Goal: Task Accomplishment & Management: Complete application form

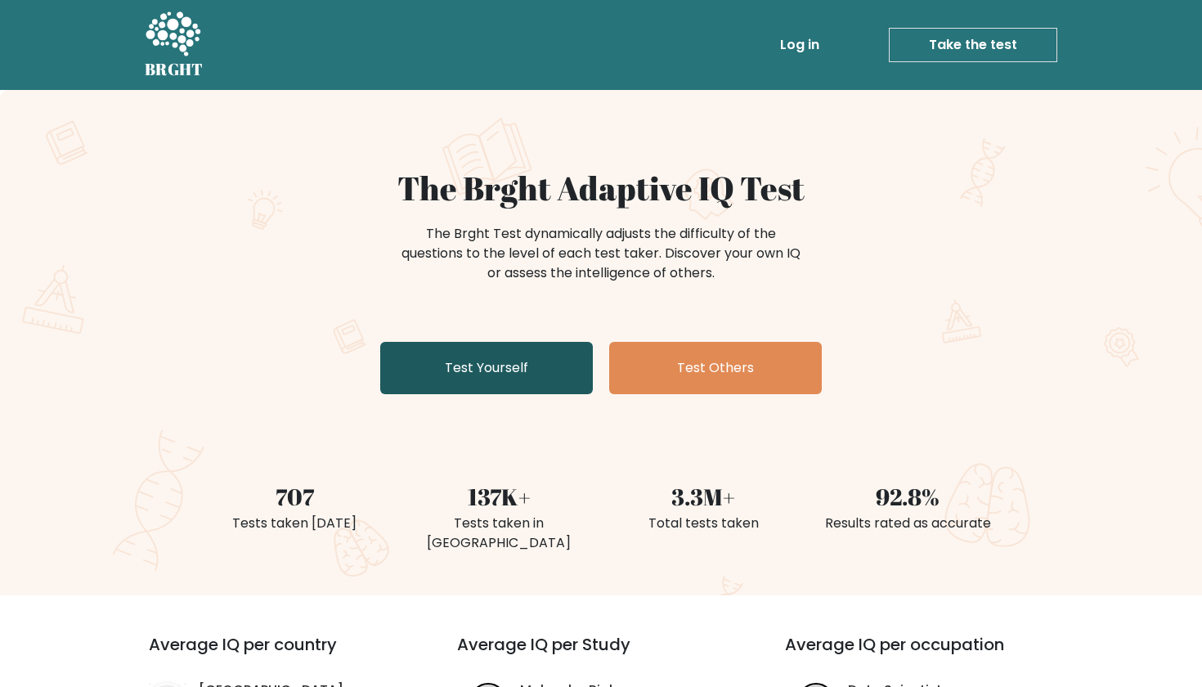
click at [515, 358] on link "Test Yourself" at bounding box center [486, 368] width 213 height 52
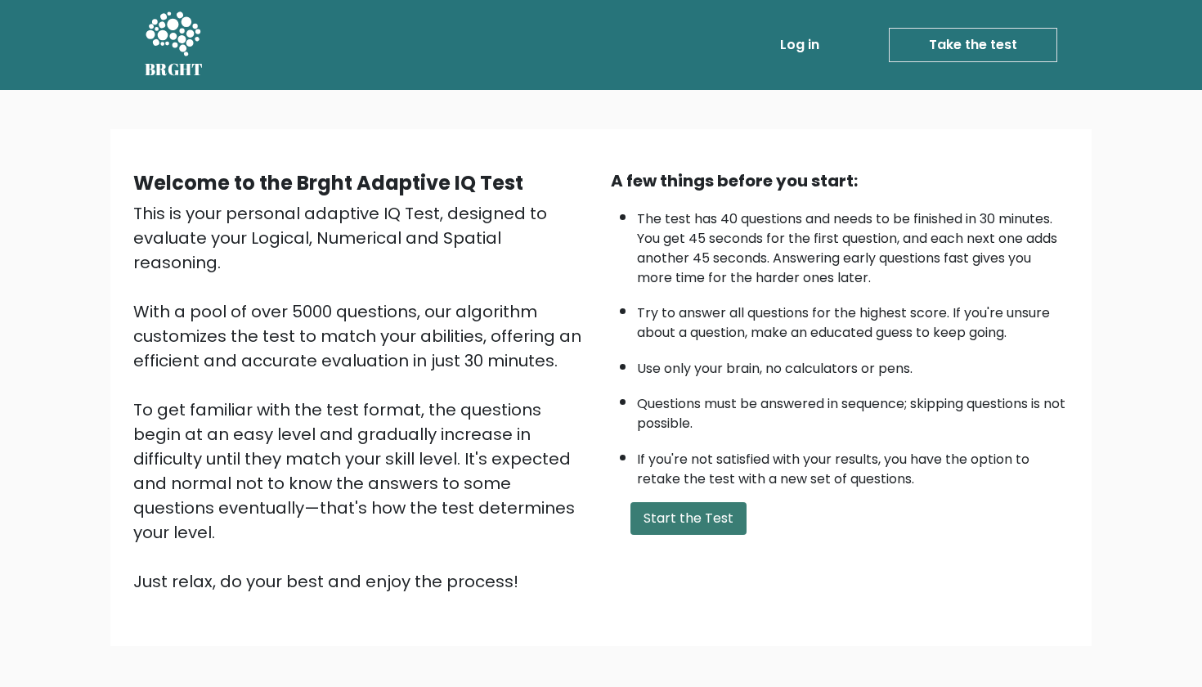
click at [656, 502] on button "Start the Test" at bounding box center [688, 518] width 116 height 33
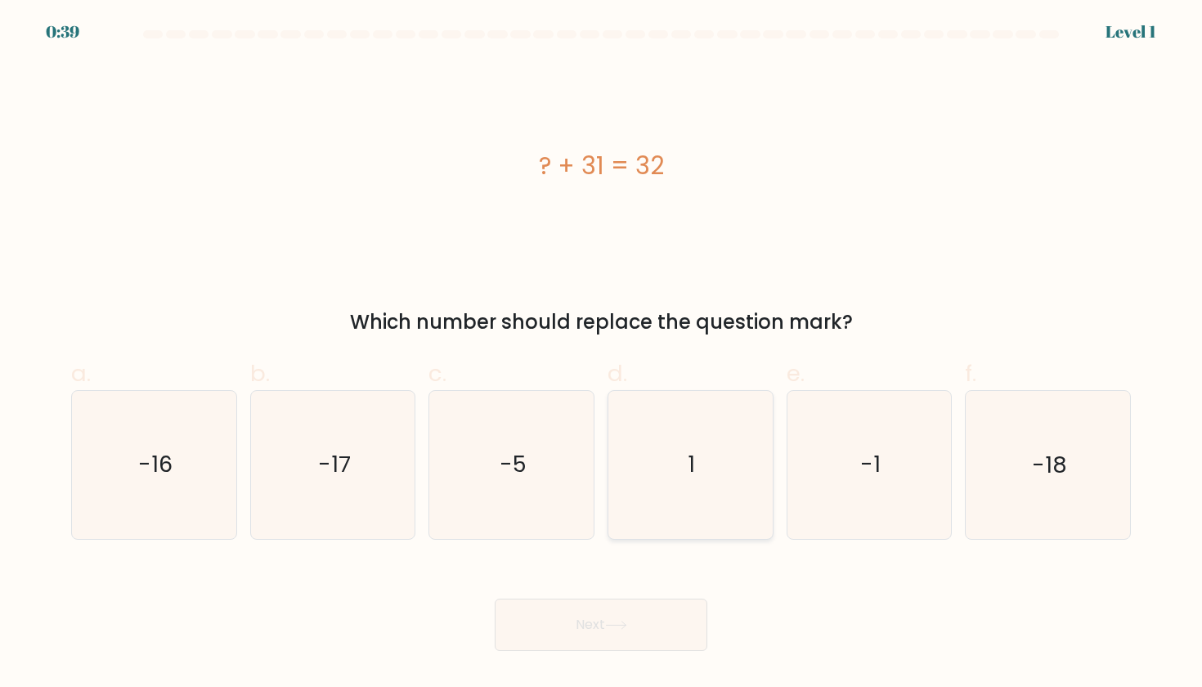
click at [686, 415] on icon "1" at bounding box center [689, 464] width 147 height 147
click at [602, 354] on input "d. 1" at bounding box center [601, 348] width 1 height 11
radio input "true"
click at [674, 637] on button "Next" at bounding box center [601, 625] width 213 height 52
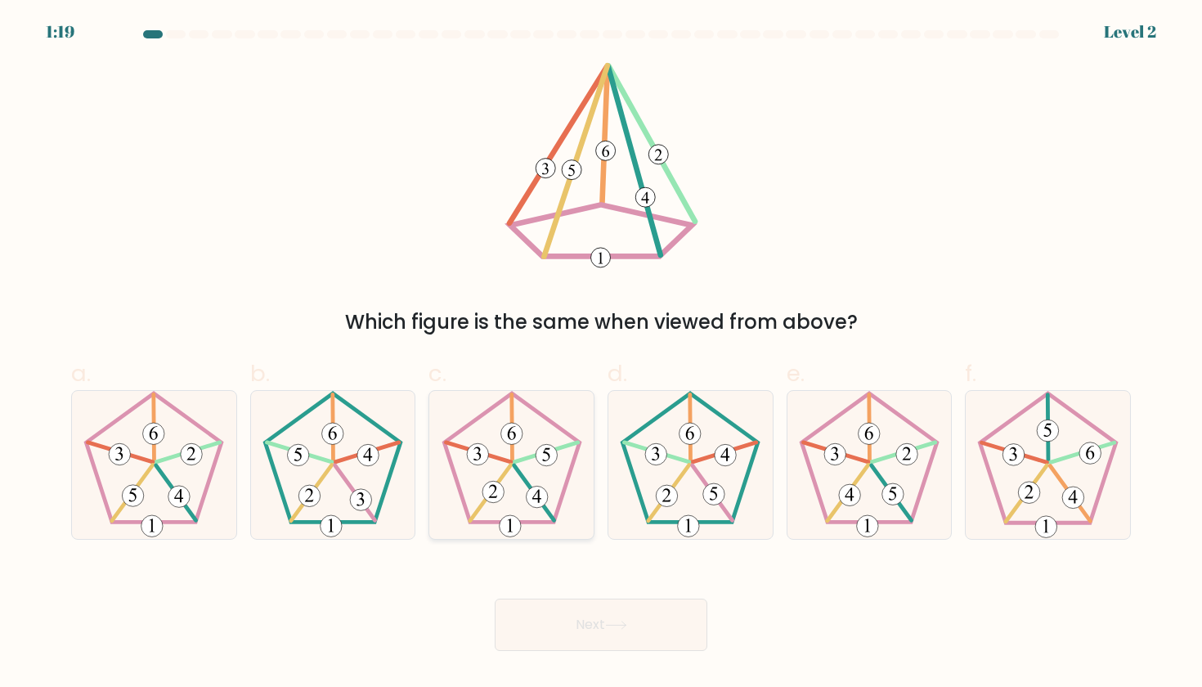
click at [562, 509] on icon at bounding box center [511, 464] width 147 height 147
click at [601, 354] on input "c." at bounding box center [601, 348] width 1 height 11
radio input "true"
click at [593, 621] on button "Next" at bounding box center [601, 625] width 213 height 52
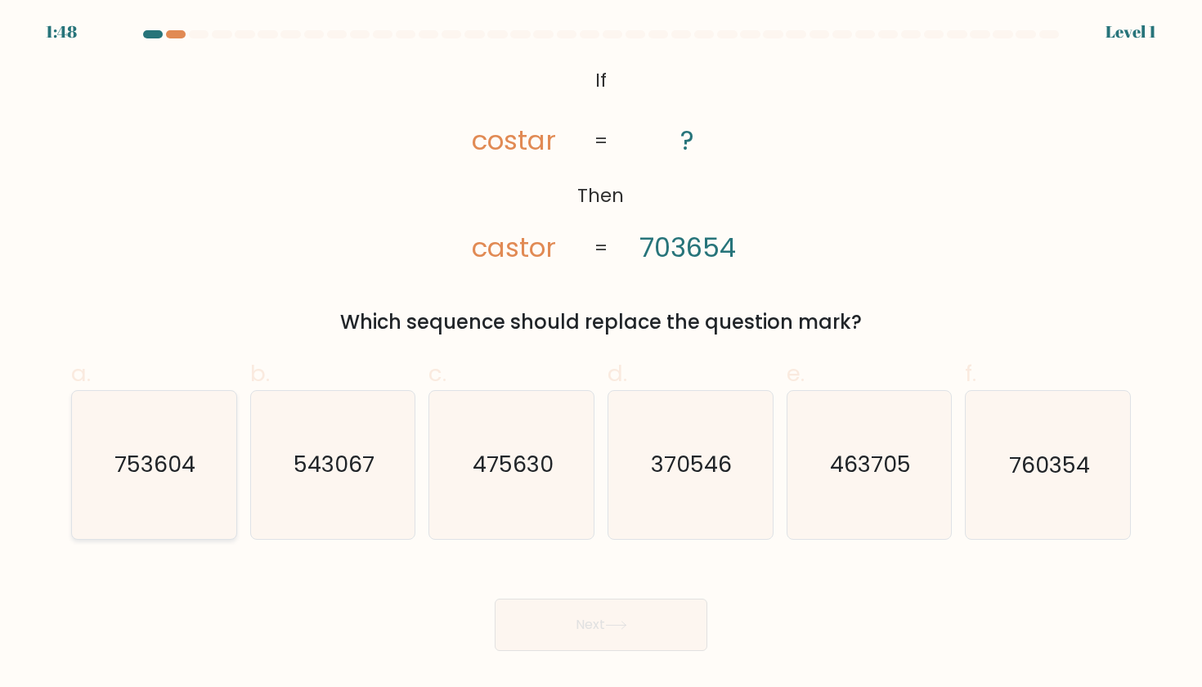
click at [217, 507] on icon "753604" at bounding box center [153, 464] width 147 height 147
click at [601, 354] on input "a. 753604" at bounding box center [601, 348] width 1 height 11
radio input "true"
click at [574, 640] on button "Next" at bounding box center [601, 625] width 213 height 52
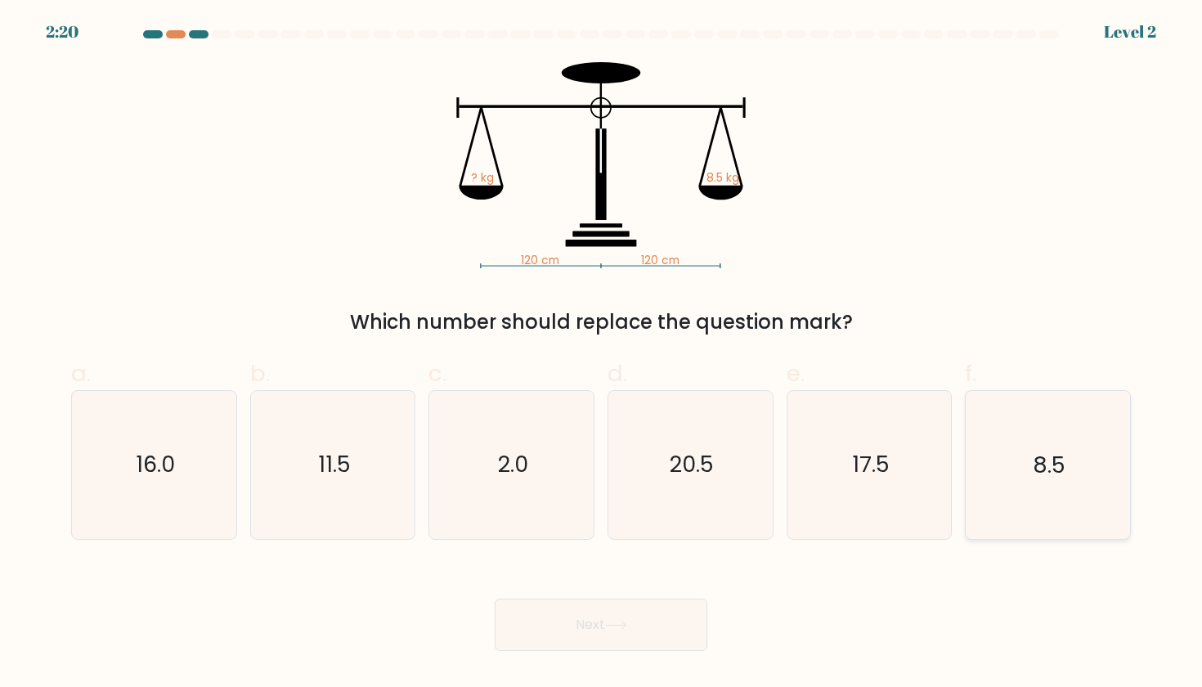
click at [1074, 493] on icon "8.5" at bounding box center [1047, 464] width 147 height 147
click at [602, 354] on input "f. 8.5" at bounding box center [601, 348] width 1 height 11
radio input "true"
click at [603, 649] on button "Next" at bounding box center [601, 625] width 213 height 52
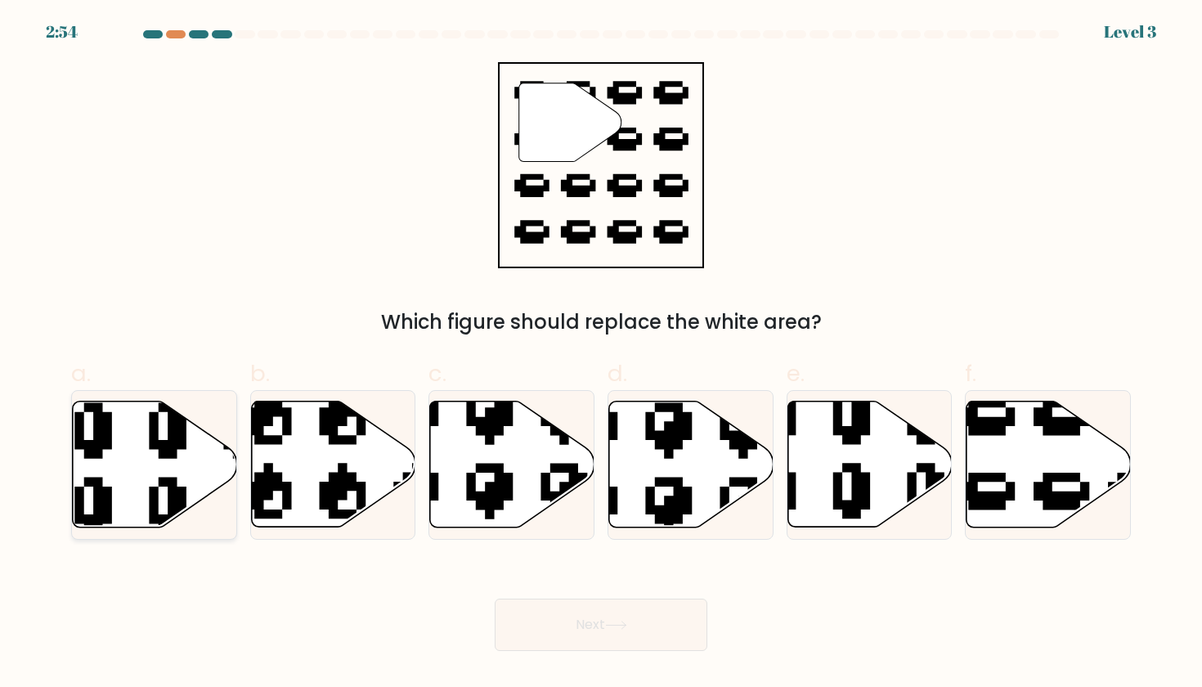
click at [224, 485] on icon at bounding box center [154, 465] width 164 height 128
click at [601, 354] on input "a." at bounding box center [601, 348] width 1 height 11
radio input "true"
click at [198, 486] on icon at bounding box center [155, 464] width 163 height 124
click at [601, 354] on input "a." at bounding box center [601, 348] width 1 height 11
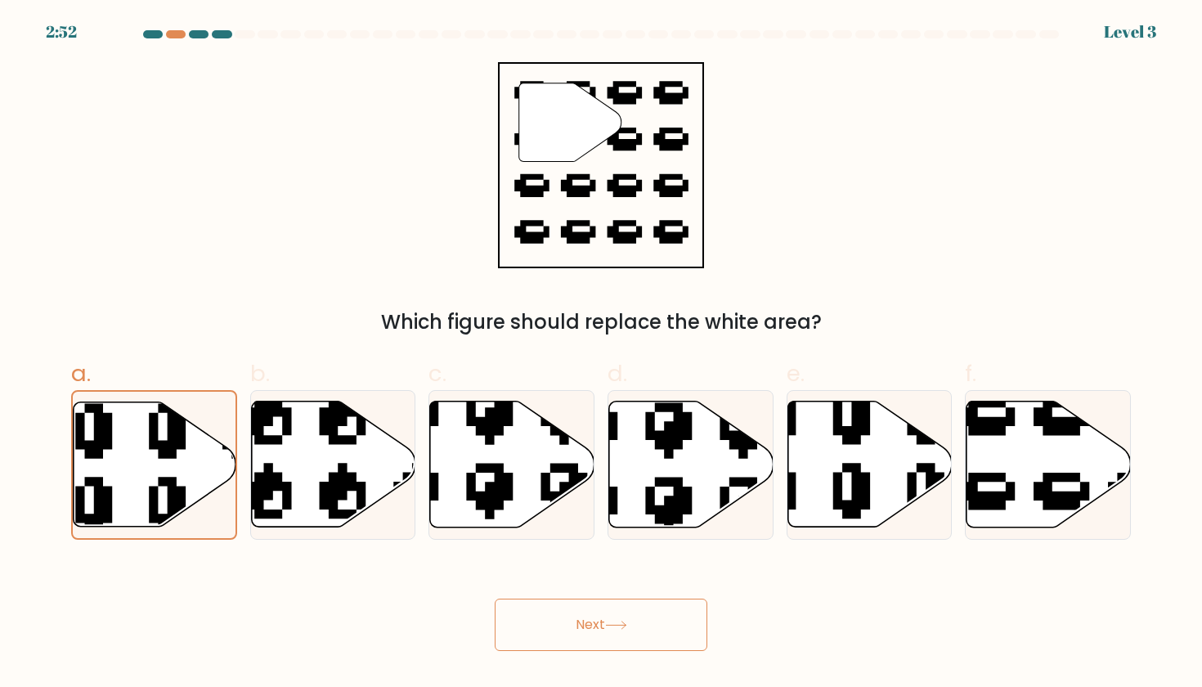
click at [523, 619] on button "Next" at bounding box center [601, 625] width 213 height 52
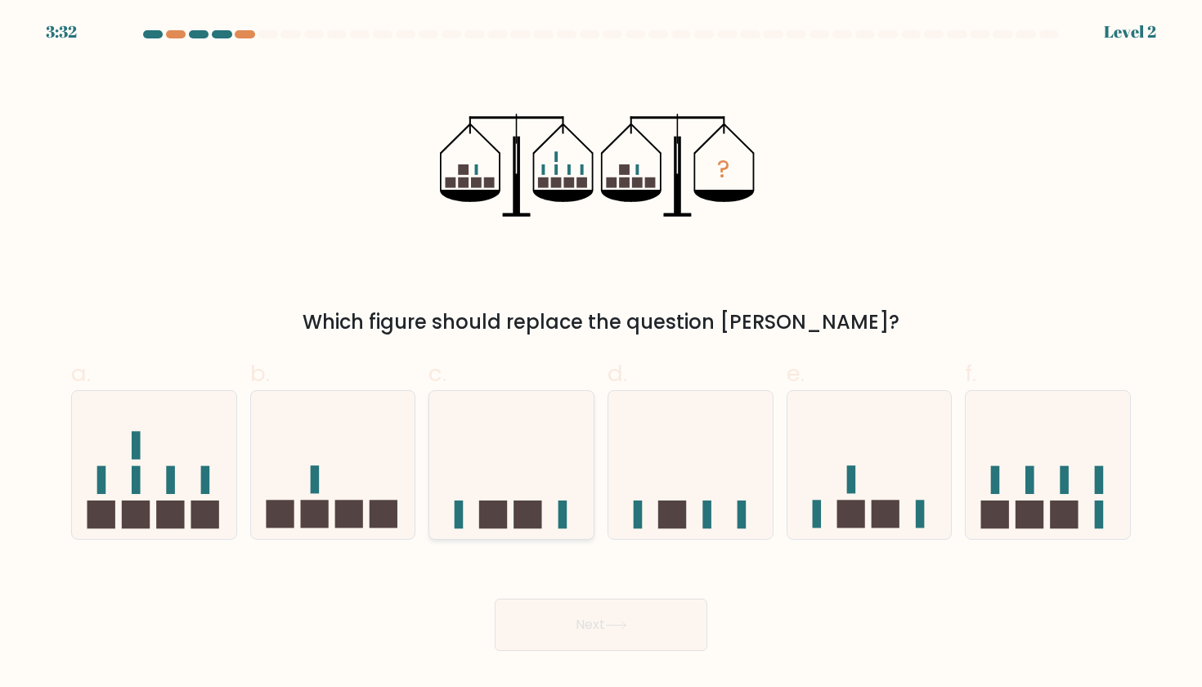
click at [506, 528] on rect at bounding box center [493, 514] width 28 height 28
click at [601, 354] on input "c." at bounding box center [601, 348] width 1 height 11
radio input "true"
click at [528, 607] on button "Next" at bounding box center [601, 625] width 213 height 52
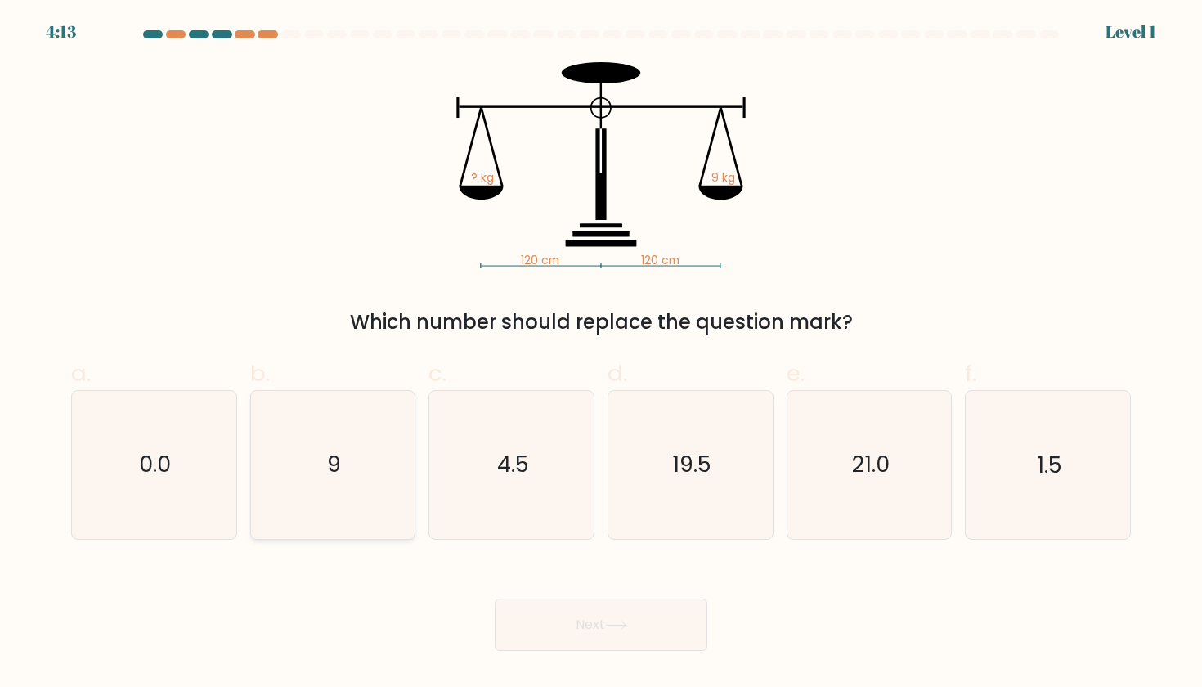
click at [379, 464] on icon "9" at bounding box center [332, 464] width 147 height 147
click at [601, 354] on input "b. 9" at bounding box center [601, 348] width 1 height 11
radio input "true"
click at [533, 603] on button "Next" at bounding box center [601, 625] width 213 height 52
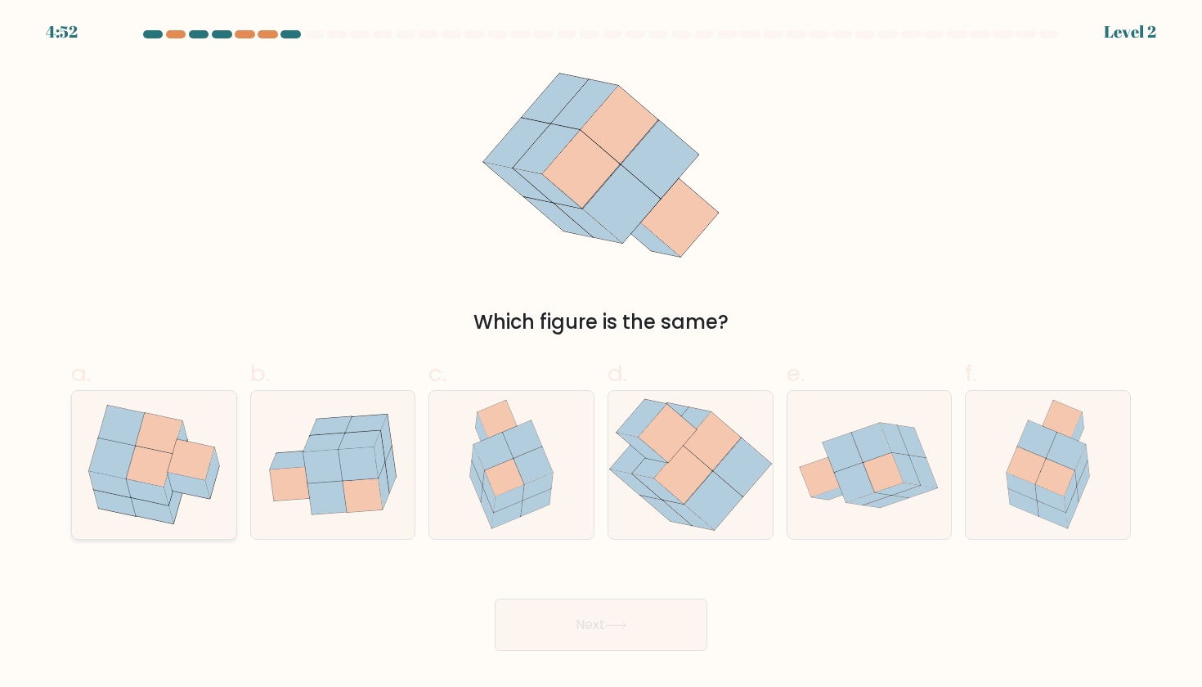
click at [189, 474] on icon at bounding box center [191, 460] width 47 height 41
click at [601, 354] on input "a." at bounding box center [601, 348] width 1 height 11
radio input "true"
click at [511, 599] on button "Next" at bounding box center [601, 625] width 213 height 52
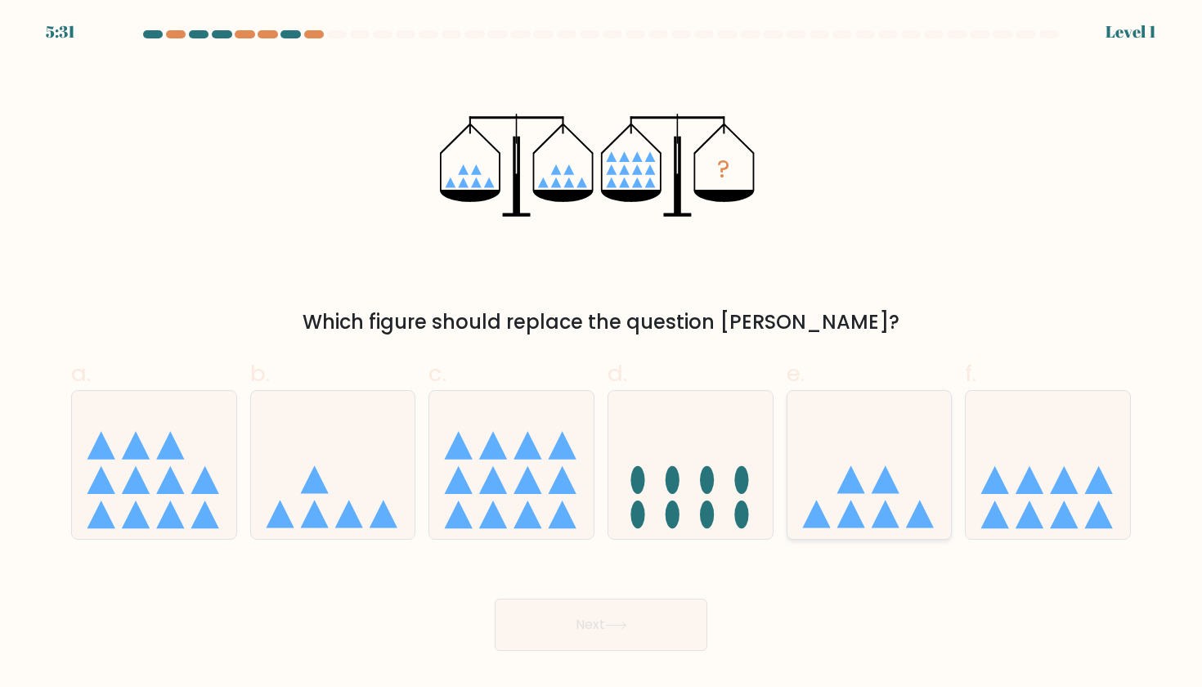
click at [833, 492] on icon at bounding box center [869, 465] width 164 height 136
click at [602, 354] on input "e." at bounding box center [601, 348] width 1 height 11
radio input "true"
click at [643, 648] on button "Next" at bounding box center [601, 625] width 213 height 52
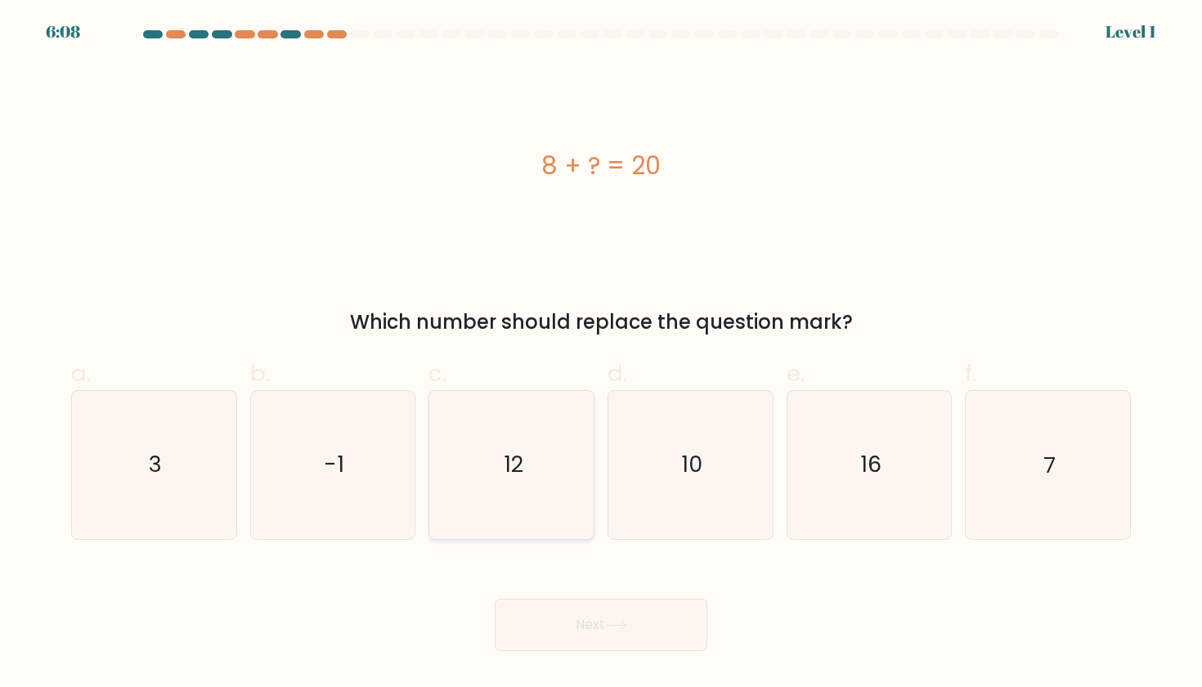
click at [487, 522] on icon "12" at bounding box center [511, 464] width 147 height 147
click at [601, 354] on input "c. 12" at bounding box center [601, 348] width 1 height 11
radio input "true"
click at [558, 628] on button "Next" at bounding box center [601, 625] width 213 height 52
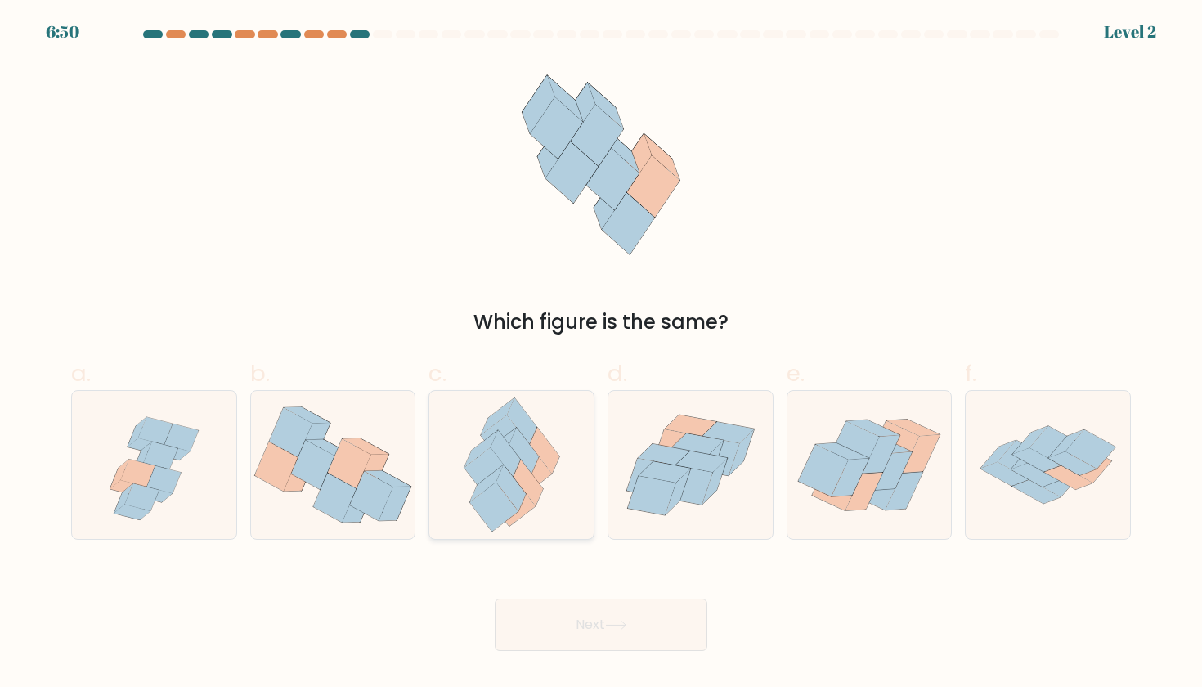
click at [563, 495] on icon at bounding box center [511, 464] width 119 height 147
click at [601, 354] on input "c." at bounding box center [601, 348] width 1 height 11
radio input "true"
click at [634, 651] on button "Next" at bounding box center [601, 625] width 213 height 52
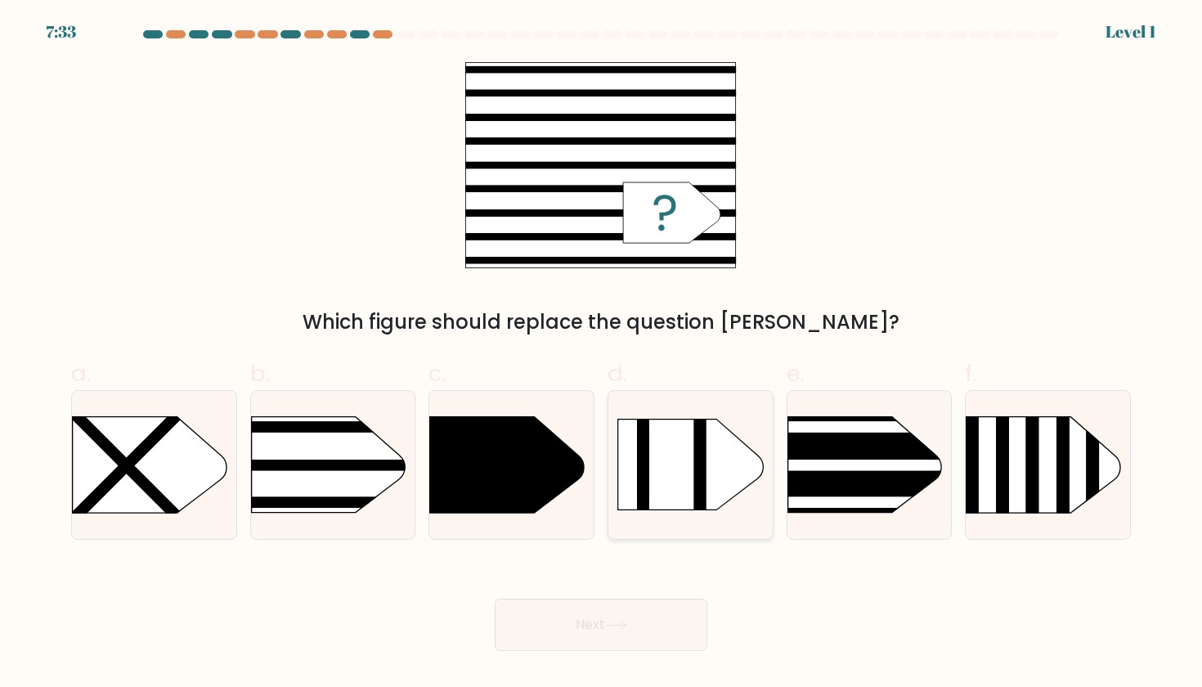
click at [616, 455] on form "a." at bounding box center [601, 340] width 1202 height 621
click at [616, 455] on icon at bounding box center [690, 465] width 164 height 92
click at [602, 354] on input "d." at bounding box center [601, 348] width 1 height 11
radio input "true"
drag, startPoint x: 631, startPoint y: 628, endPoint x: 356, endPoint y: 458, distance: 323.1
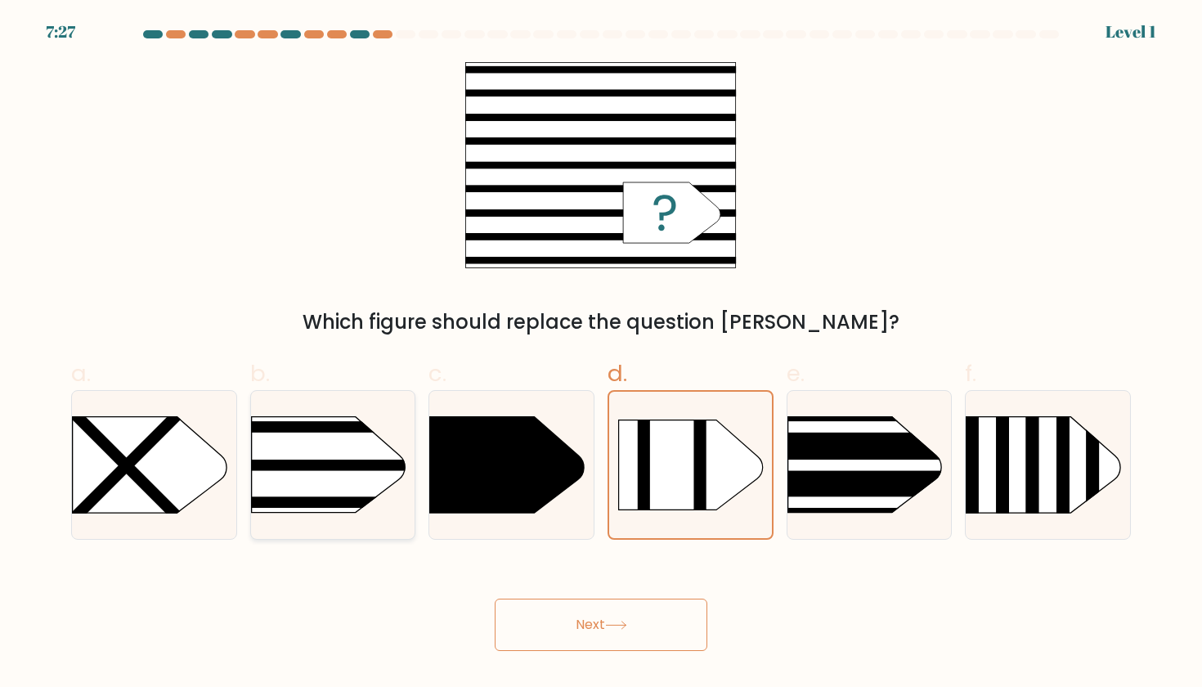
click at [356, 458] on form "a." at bounding box center [601, 340] width 1202 height 621
click at [356, 458] on rect at bounding box center [215, 389] width 427 height 325
click at [601, 354] on input "b." at bounding box center [601, 348] width 1 height 11
radio input "true"
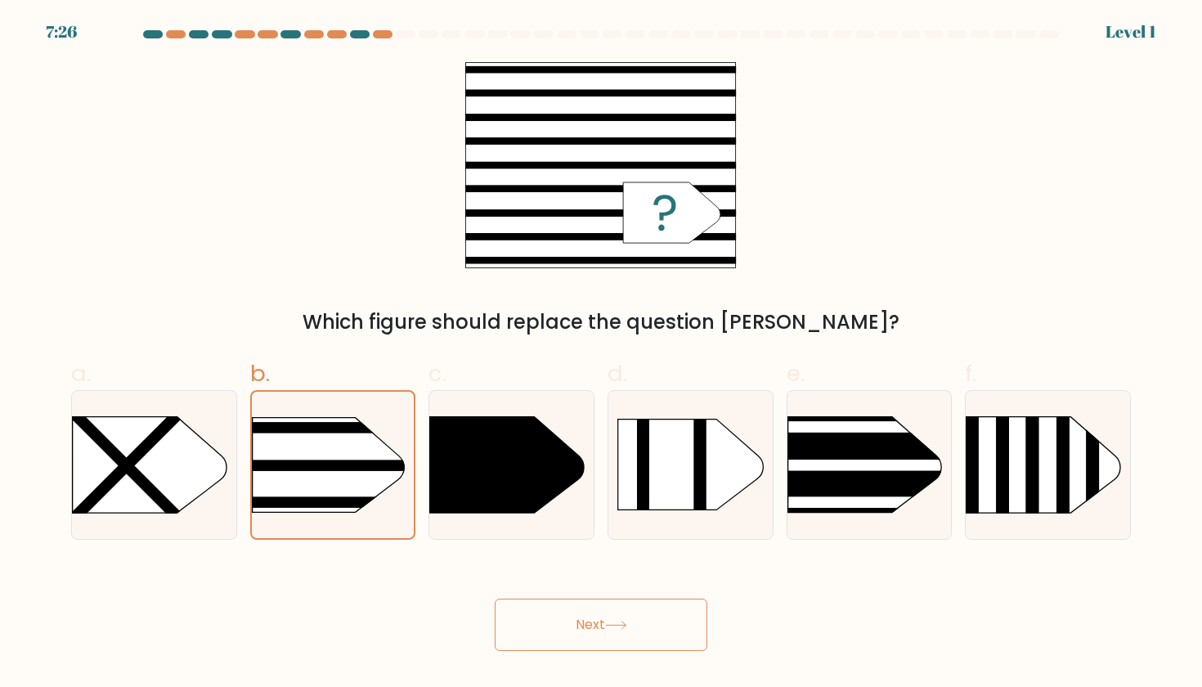
click at [645, 646] on button "Next" at bounding box center [601, 625] width 213 height 52
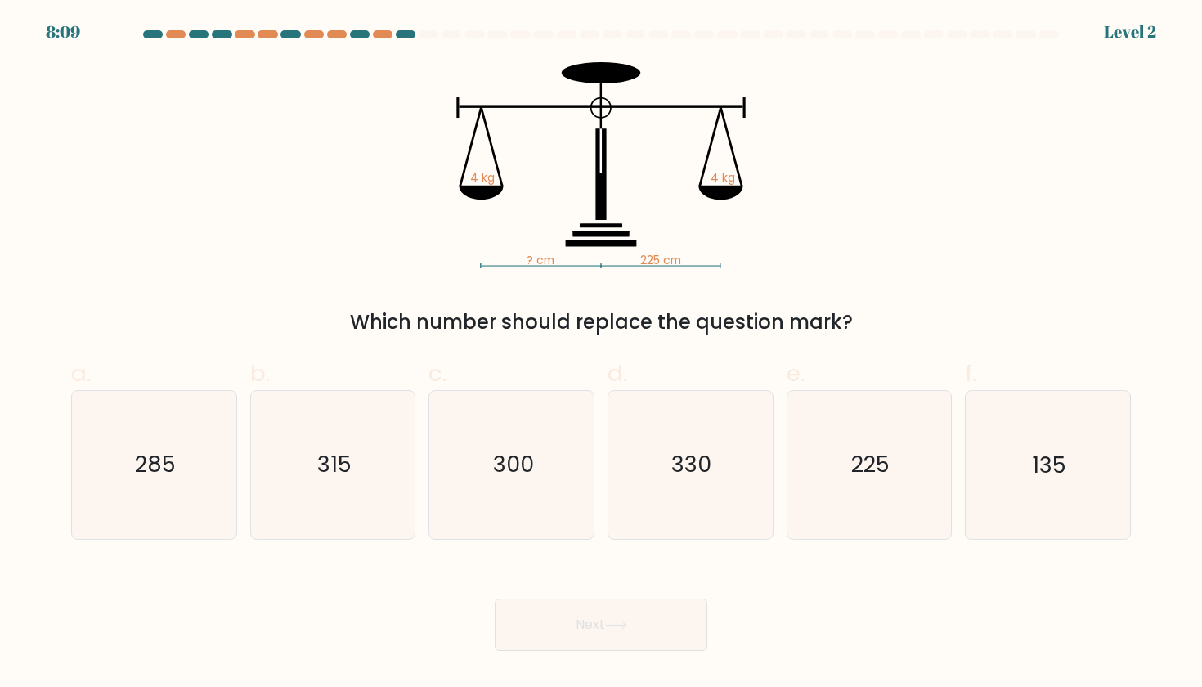
click at [713, 611] on div "Next" at bounding box center [600, 605] width 1079 height 92
click at [819, 506] on icon "225" at bounding box center [869, 464] width 147 height 147
click at [602, 354] on input "e. 225" at bounding box center [601, 348] width 1 height 11
radio input "true"
click at [694, 642] on button "Next" at bounding box center [601, 625] width 213 height 52
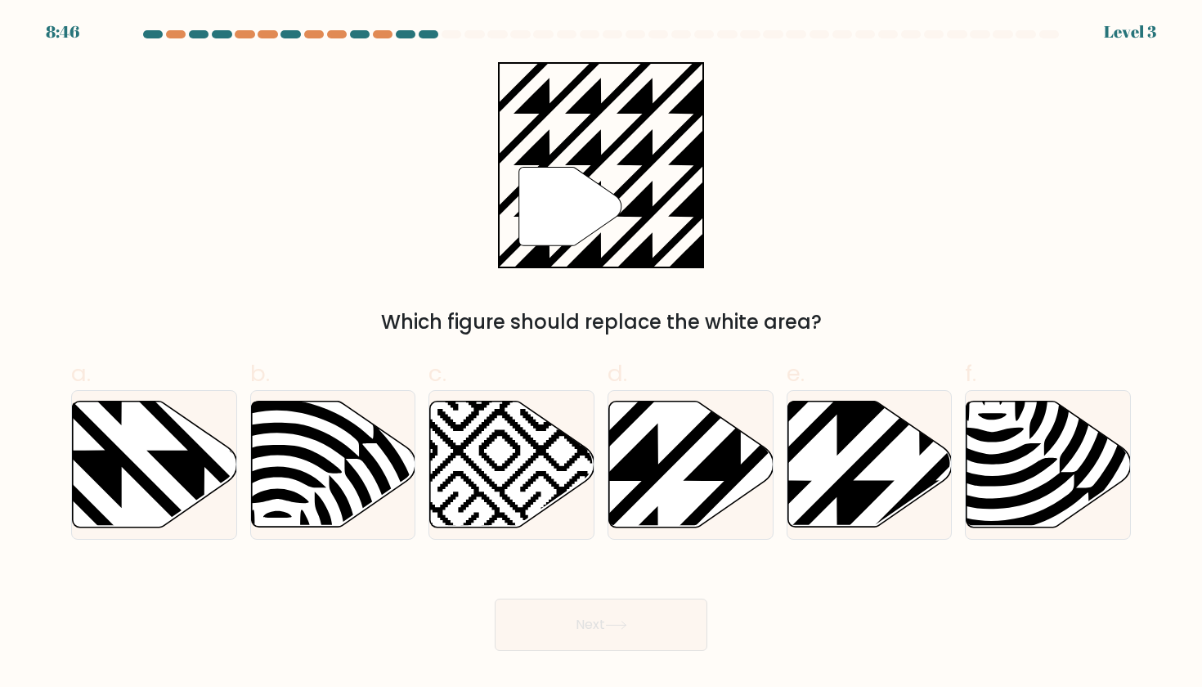
click at [666, 610] on button "Next" at bounding box center [601, 625] width 213 height 52
click at [646, 501] on icon at bounding box center [691, 464] width 164 height 126
click at [602, 354] on input "d." at bounding box center [601, 348] width 1 height 11
radio input "true"
click at [632, 598] on div "Next" at bounding box center [600, 605] width 1079 height 92
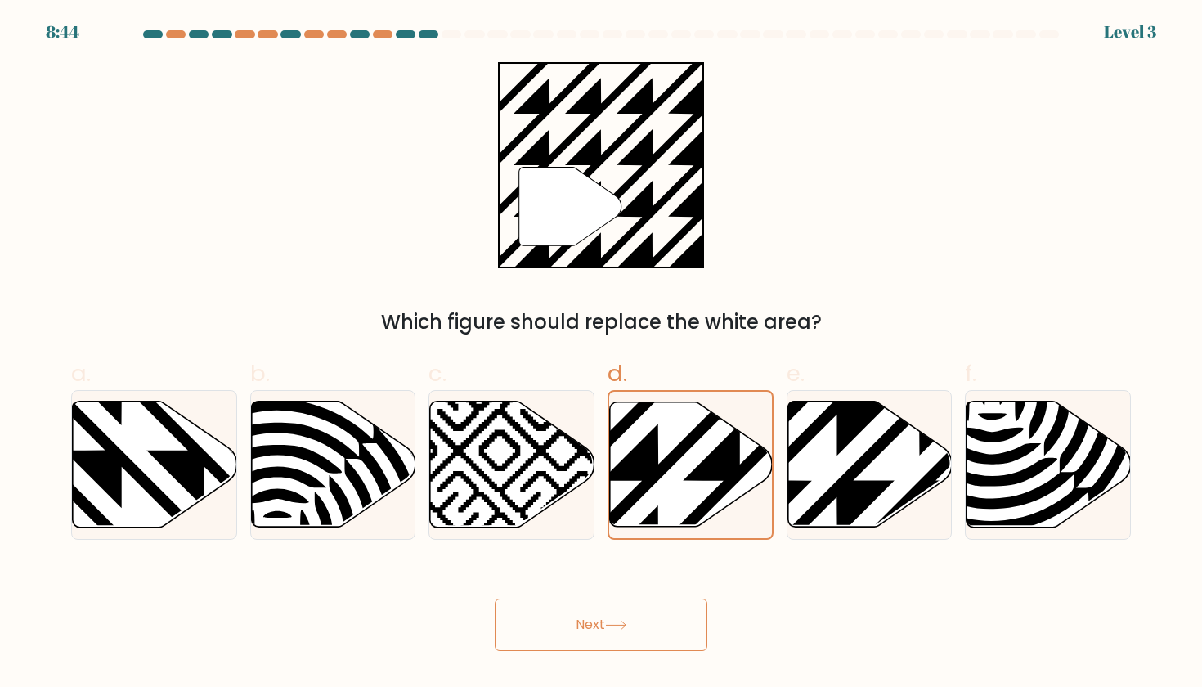
click at [627, 625] on icon at bounding box center [616, 625] width 22 height 9
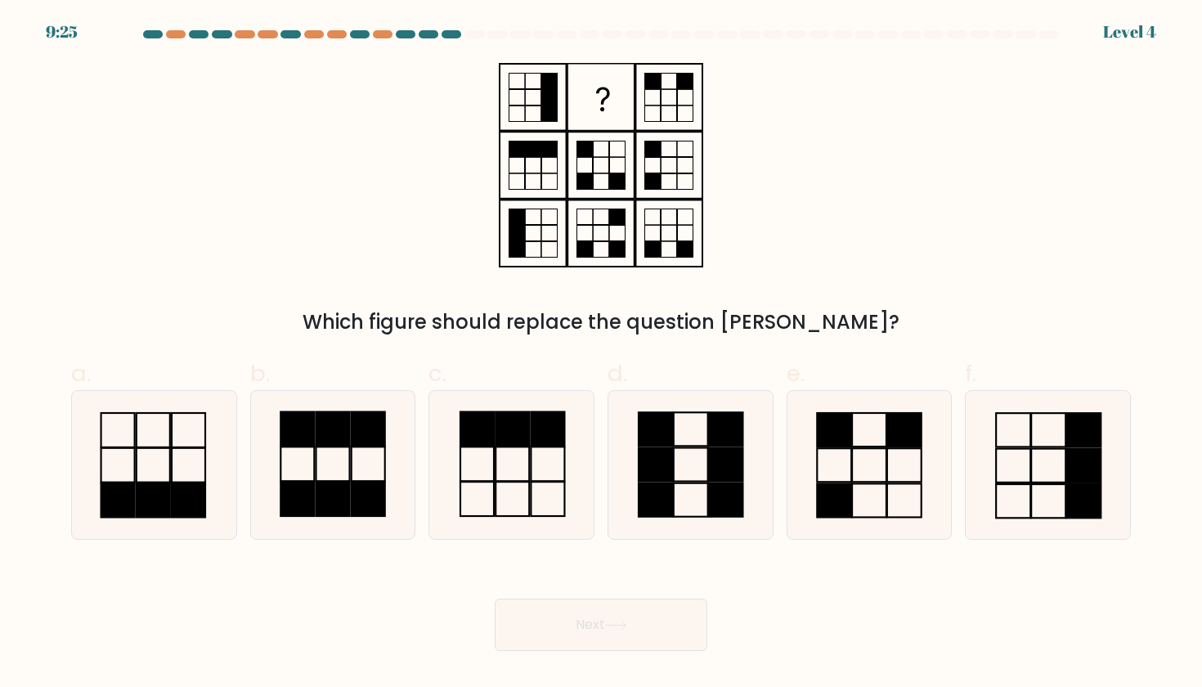
click at [513, 388] on label "c." at bounding box center [511, 447] width 166 height 183
click at [601, 354] on input "c." at bounding box center [601, 348] width 1 height 11
radio input "true"
click at [577, 625] on button "Next" at bounding box center [601, 625] width 213 height 52
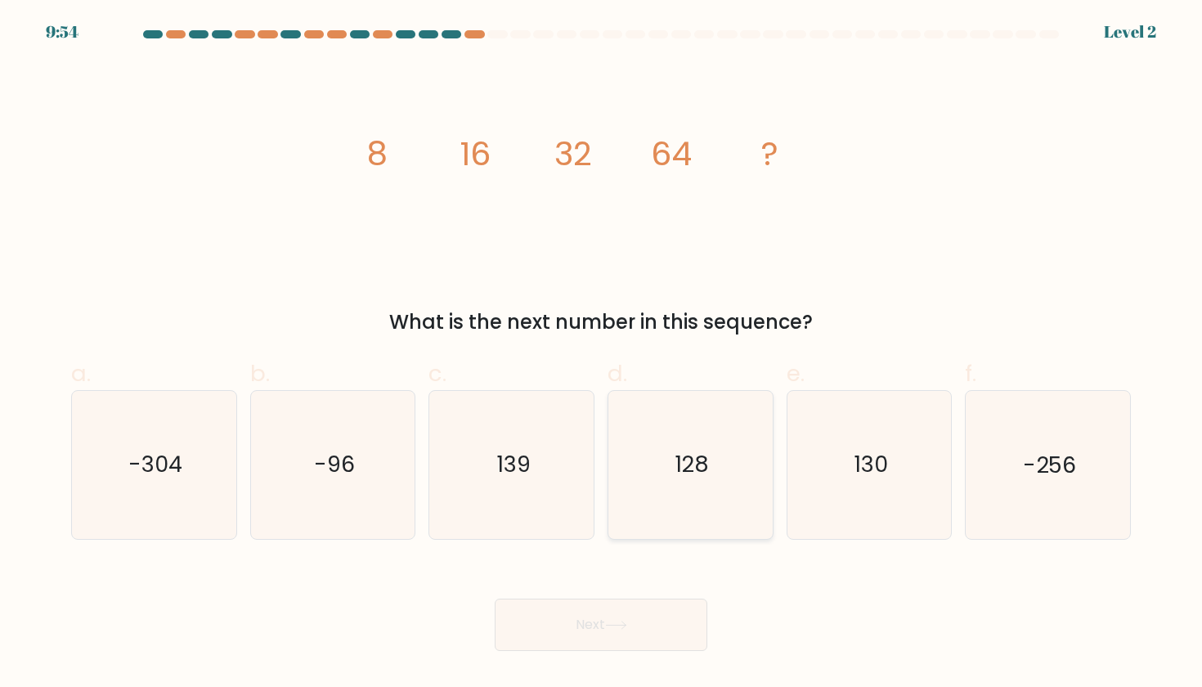
click at [629, 514] on icon "128" at bounding box center [689, 464] width 147 height 147
click at [602, 354] on input "d. 128" at bounding box center [601, 348] width 1 height 11
radio input "true"
click at [612, 634] on button "Next" at bounding box center [601, 625] width 213 height 52
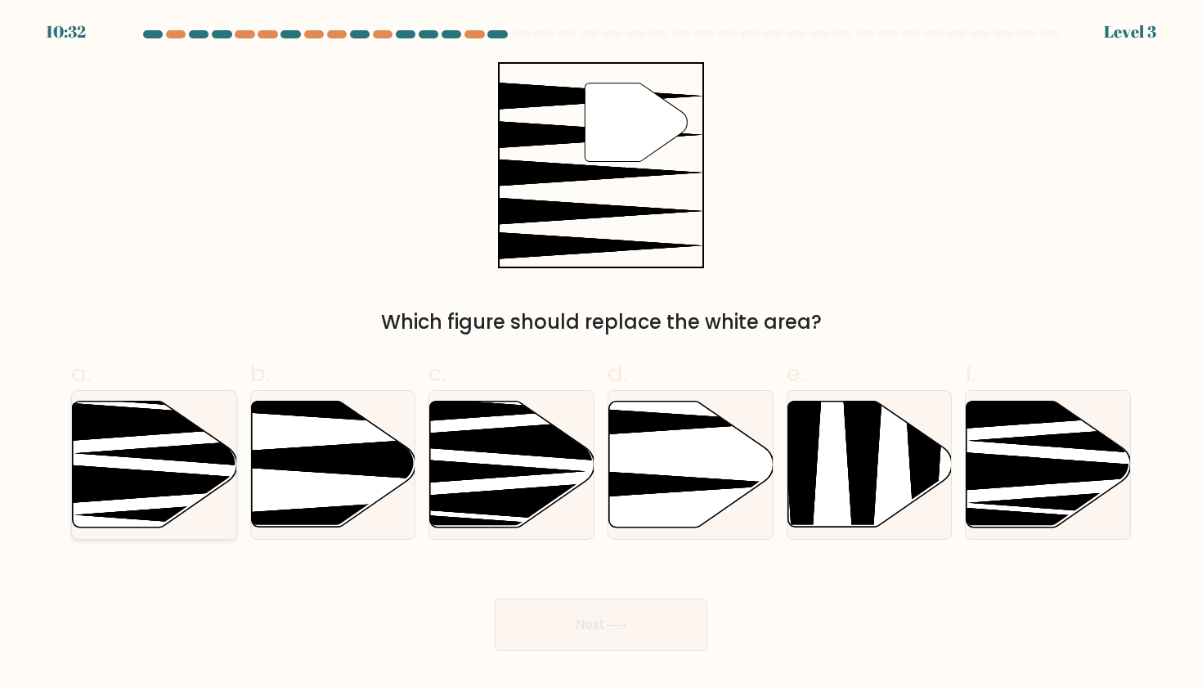
click at [204, 434] on icon at bounding box center [155, 464] width 164 height 126
click at [601, 354] on input "a." at bounding box center [601, 348] width 1 height 11
radio input "true"
click at [573, 608] on button "Next" at bounding box center [601, 625] width 213 height 52
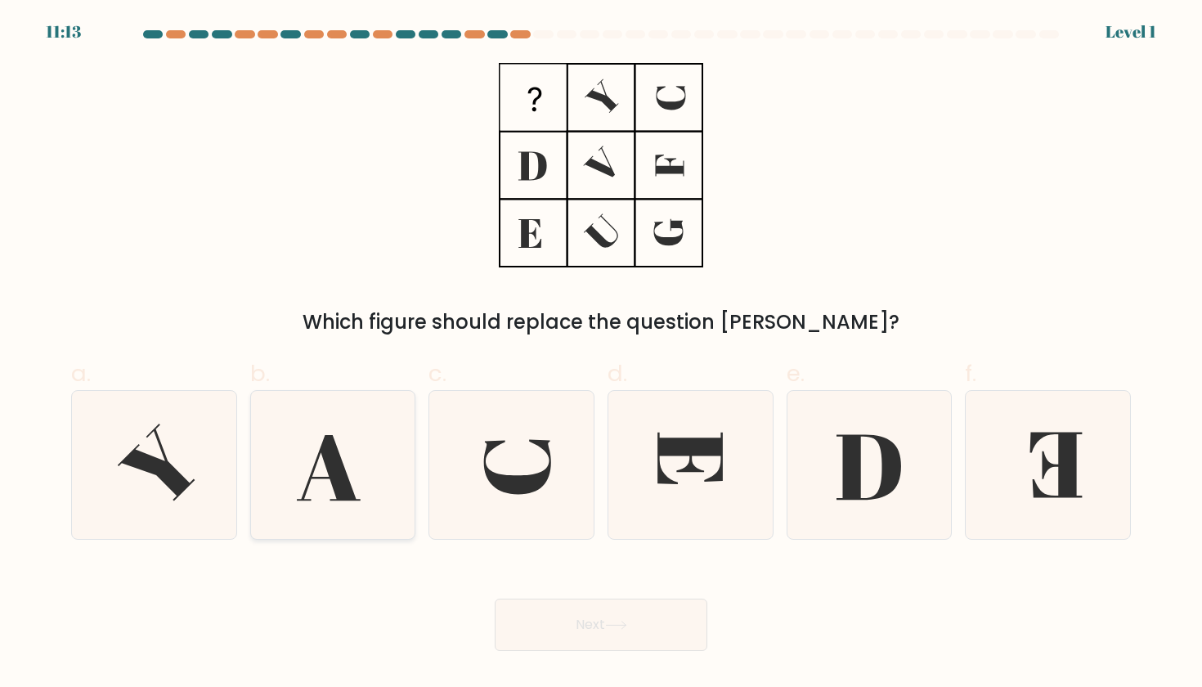
click at [358, 495] on icon at bounding box center [332, 464] width 147 height 147
click at [601, 354] on input "b." at bounding box center [601, 348] width 1 height 11
radio input "true"
click at [796, 466] on icon at bounding box center [869, 464] width 147 height 147
click at [602, 354] on input "e." at bounding box center [601, 348] width 1 height 11
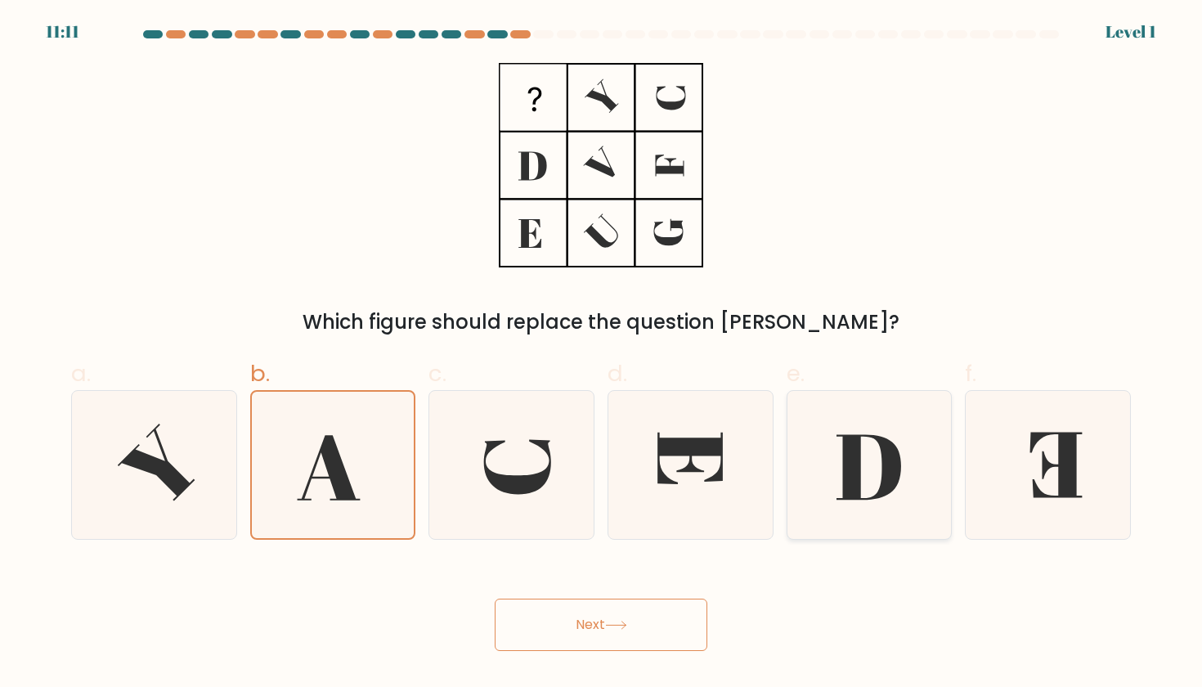
radio input "true"
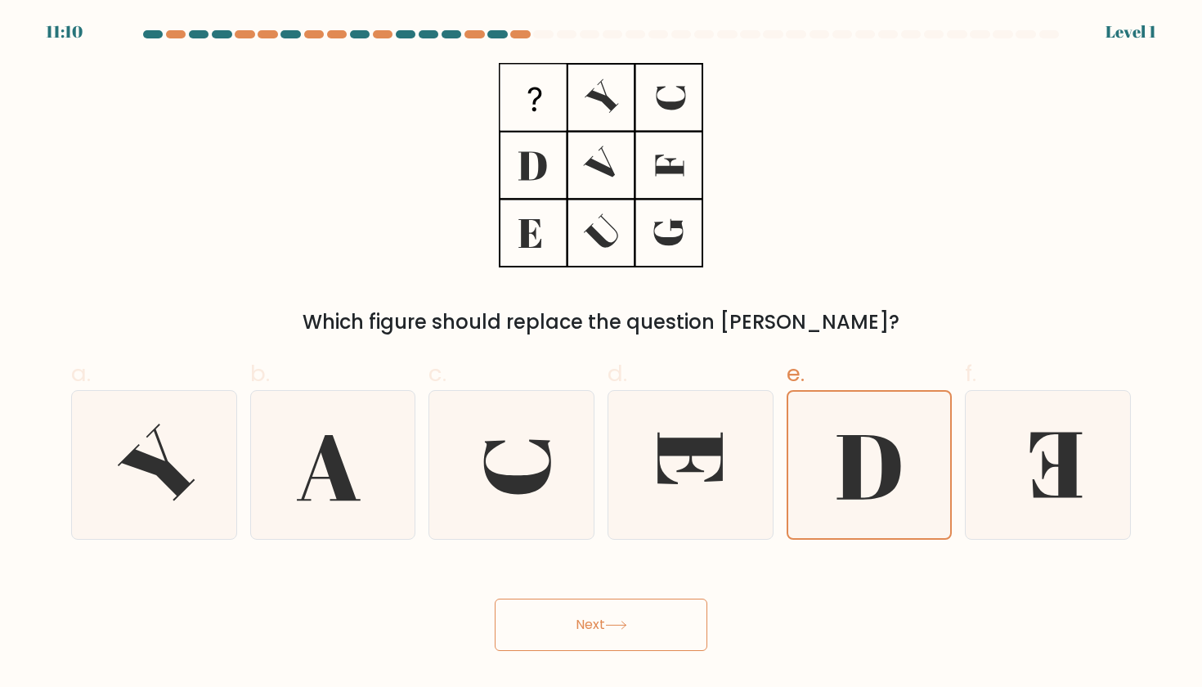
drag, startPoint x: 930, startPoint y: 579, endPoint x: 690, endPoint y: 607, distance: 241.3
click at [718, 598] on div "Next" at bounding box center [600, 605] width 1079 height 92
click at [456, 455] on icon at bounding box center [511, 464] width 147 height 147
click at [601, 354] on input "c." at bounding box center [601, 348] width 1 height 11
radio input "true"
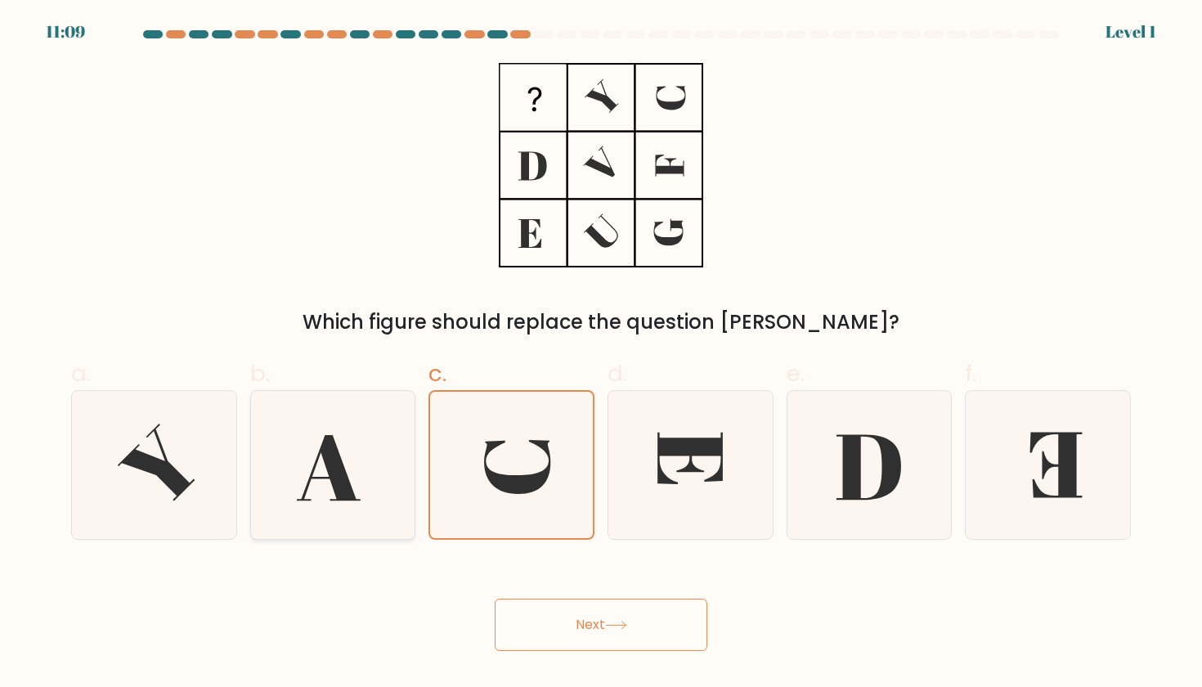
click at [356, 477] on icon at bounding box center [332, 464] width 147 height 147
click at [601, 354] on input "b." at bounding box center [601, 348] width 1 height 11
radio input "true"
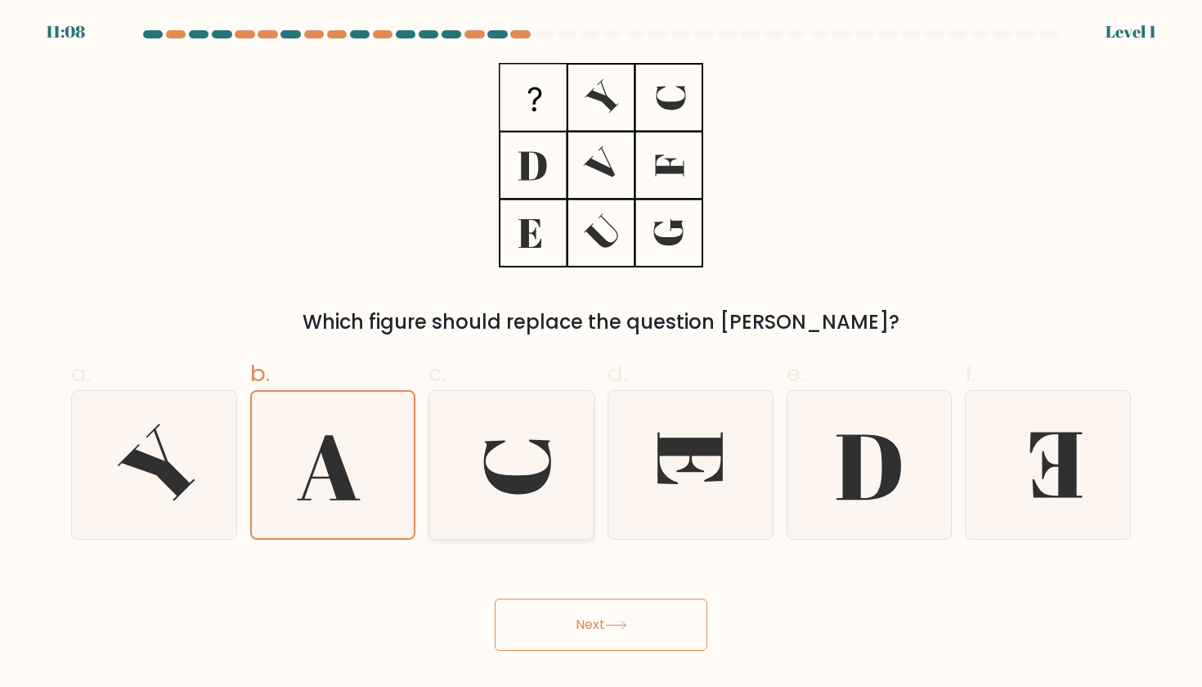
click at [485, 476] on icon at bounding box center [511, 464] width 147 height 147
click at [601, 354] on input "c." at bounding box center [601, 348] width 1 height 11
radio input "true"
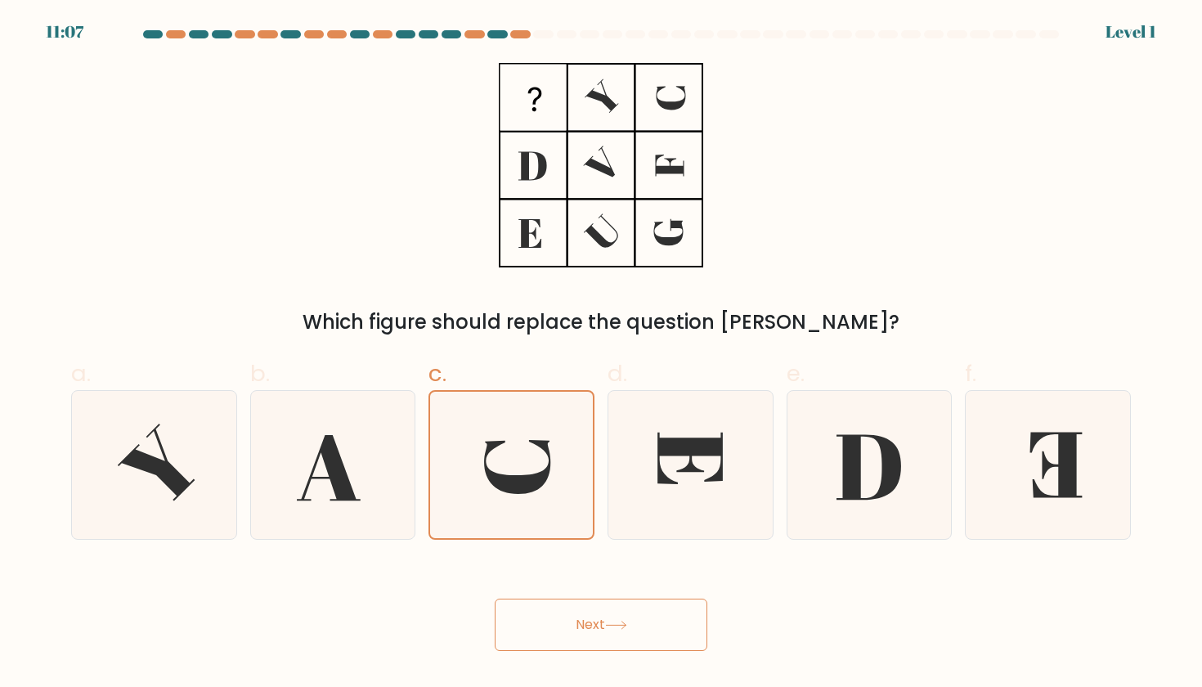
click at [559, 614] on button "Next" at bounding box center [601, 625] width 213 height 52
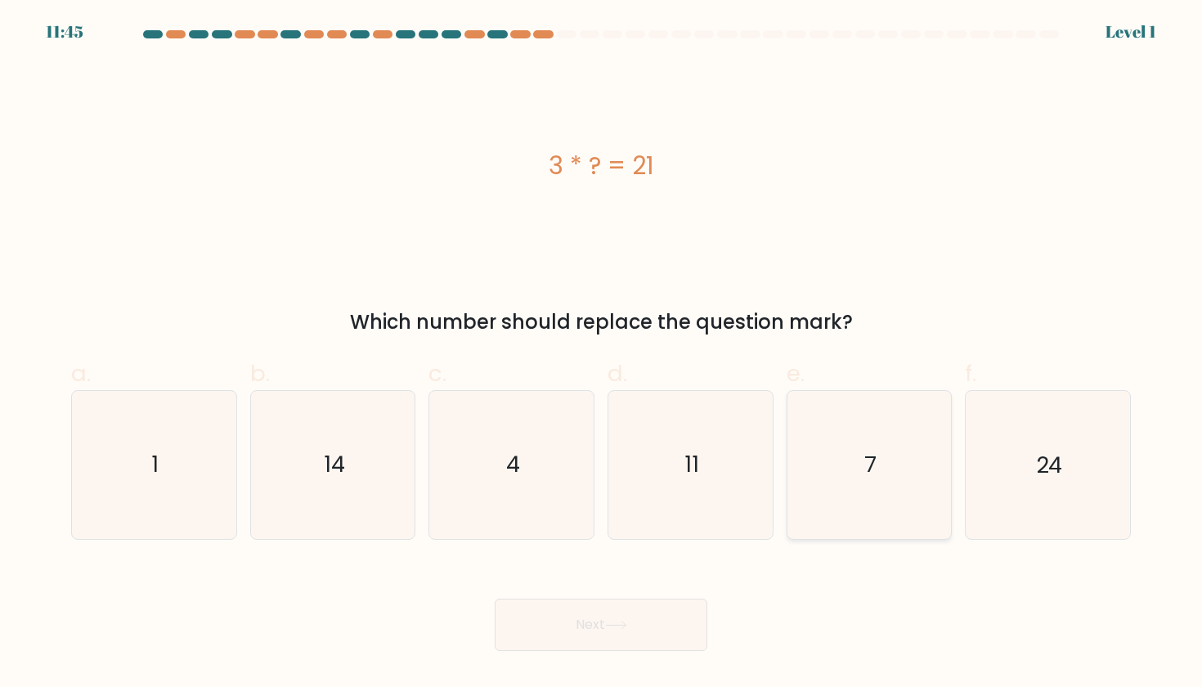
click at [907, 437] on icon "7" at bounding box center [869, 464] width 147 height 147
click at [602, 354] on input "e. 7" at bounding box center [601, 348] width 1 height 11
radio input "true"
click at [621, 643] on button "Next" at bounding box center [601, 625] width 213 height 52
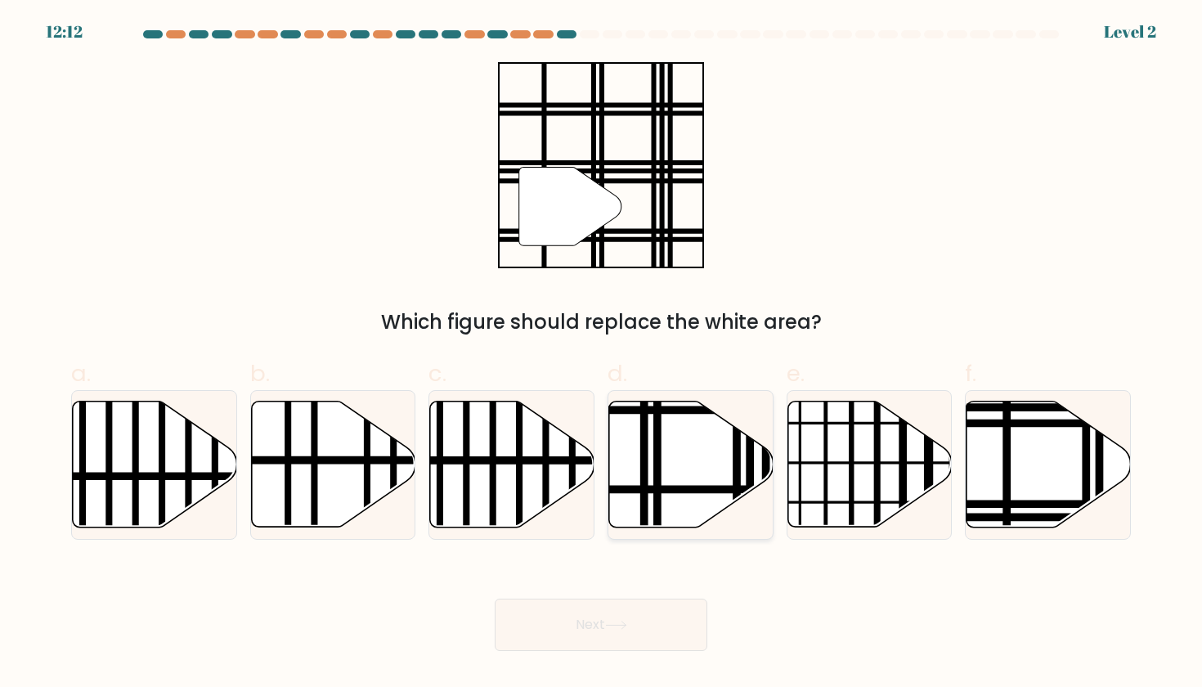
click at [678, 496] on icon at bounding box center [691, 464] width 164 height 126
click at [602, 354] on input "d." at bounding box center [601, 348] width 1 height 11
radio input "true"
click at [575, 634] on button "Next" at bounding box center [601, 625] width 213 height 52
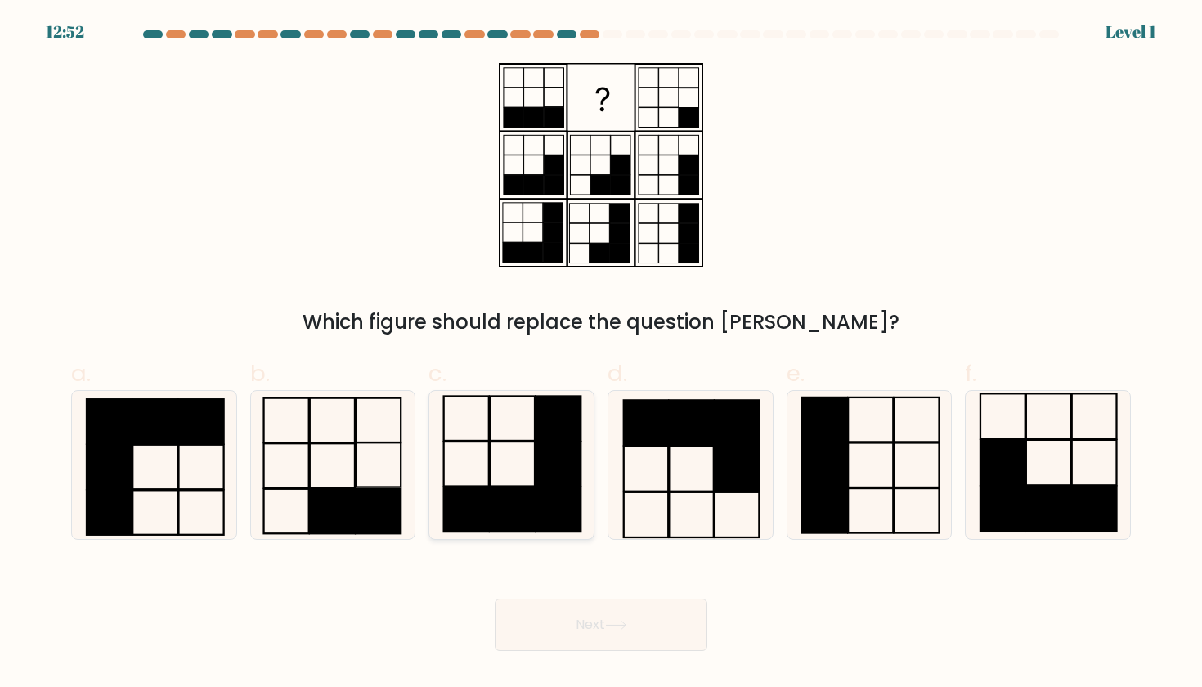
click at [559, 529] on rect at bounding box center [558, 509] width 45 height 45
click at [601, 354] on input "c." at bounding box center [601, 348] width 1 height 11
radio input "true"
click at [605, 644] on button "Next" at bounding box center [601, 625] width 213 height 52
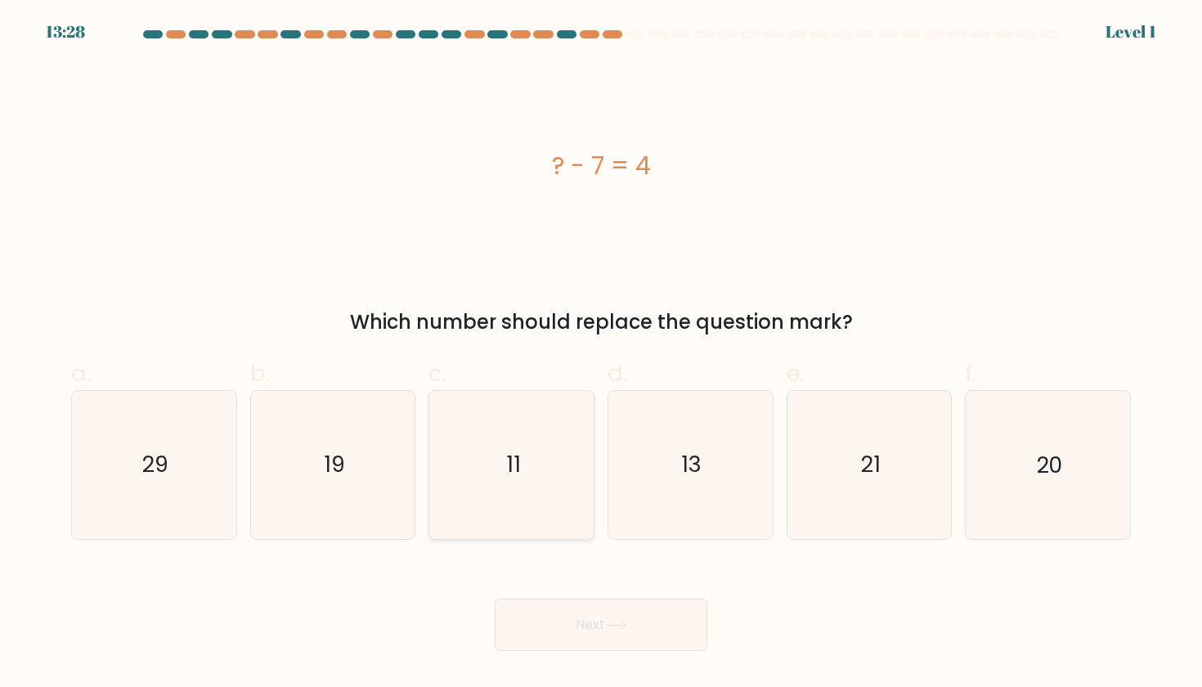
click at [536, 440] on icon "11" at bounding box center [511, 464] width 147 height 147
click at [601, 354] on input "c. 11" at bounding box center [601, 348] width 1 height 11
radio input "true"
click at [617, 604] on button "Next" at bounding box center [601, 625] width 213 height 52
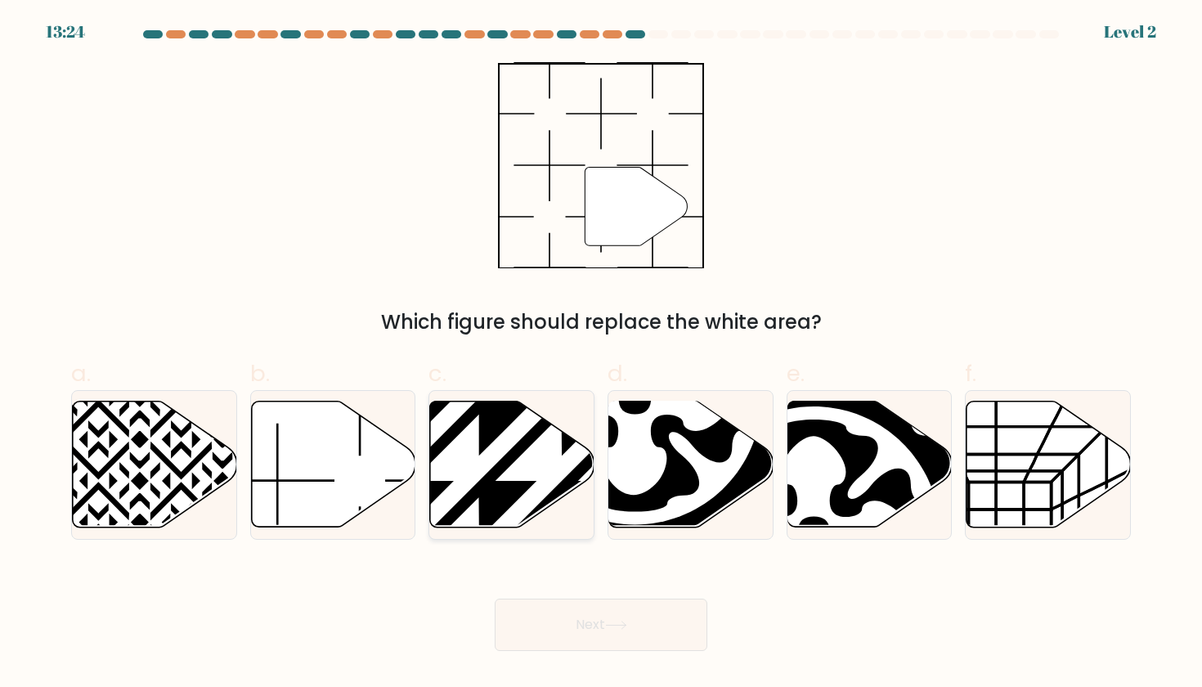
click at [526, 518] on icon at bounding box center [512, 464] width 164 height 126
click at [601, 354] on input "c." at bounding box center [601, 348] width 1 height 11
radio input "true"
click at [383, 422] on icon at bounding box center [333, 465] width 164 height 128
click at [601, 354] on input "b." at bounding box center [601, 348] width 1 height 11
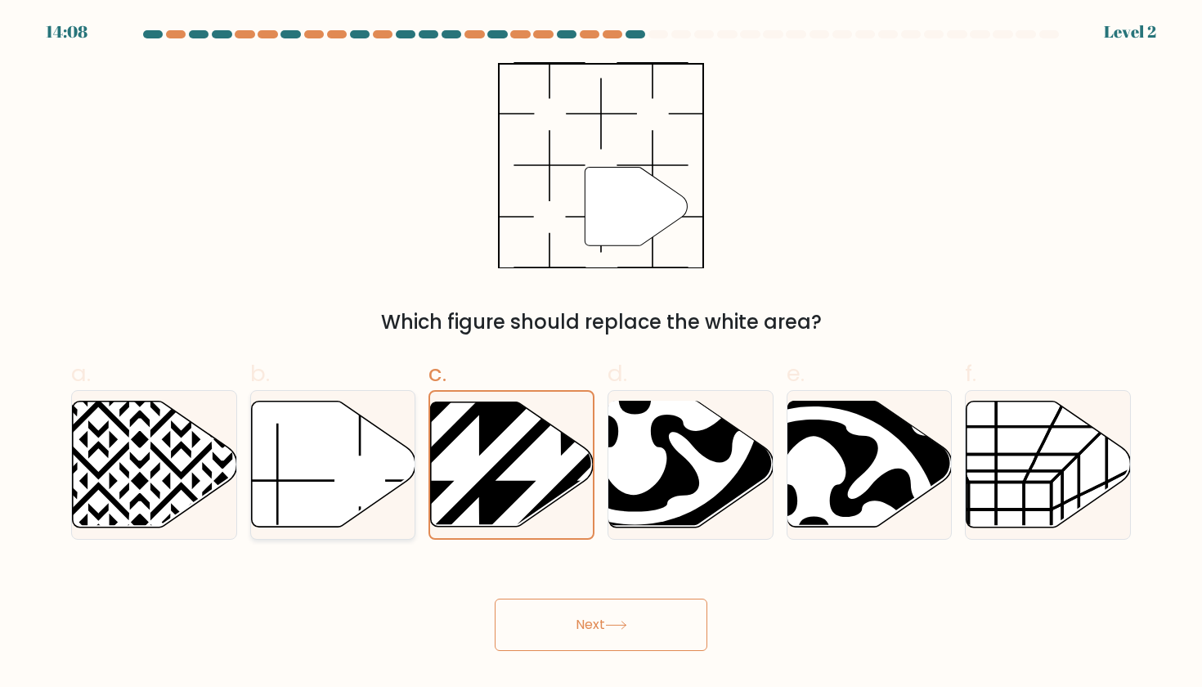
radio input "true"
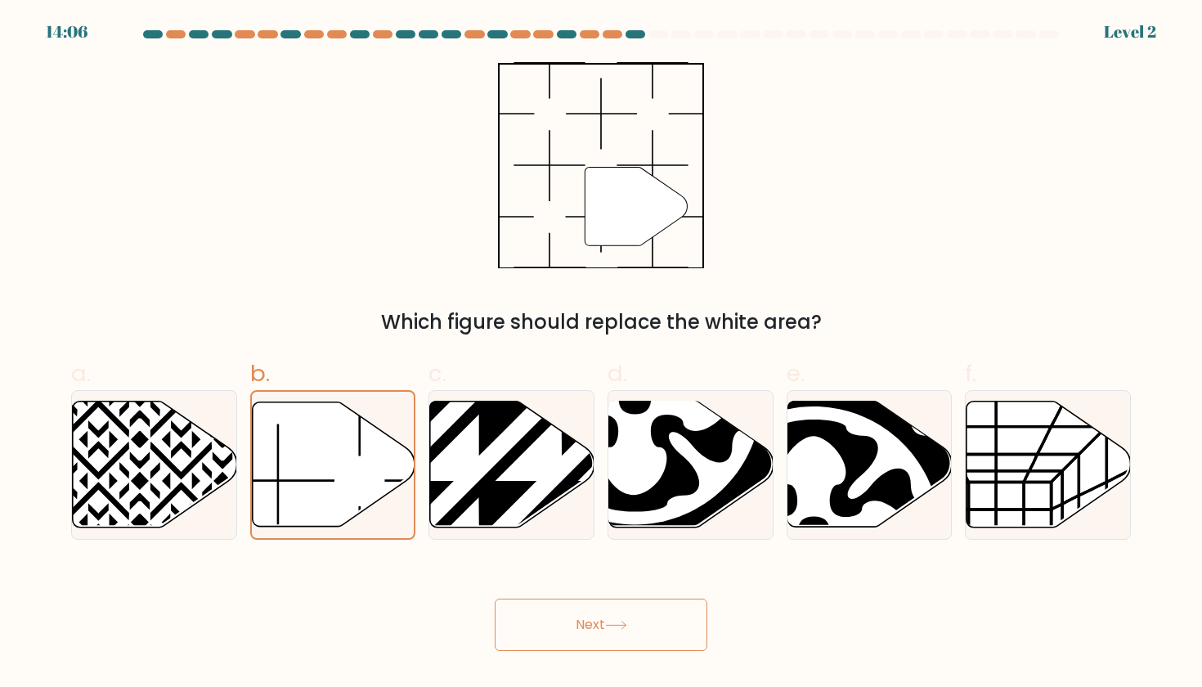
click at [518, 616] on button "Next" at bounding box center [601, 625] width 213 height 52
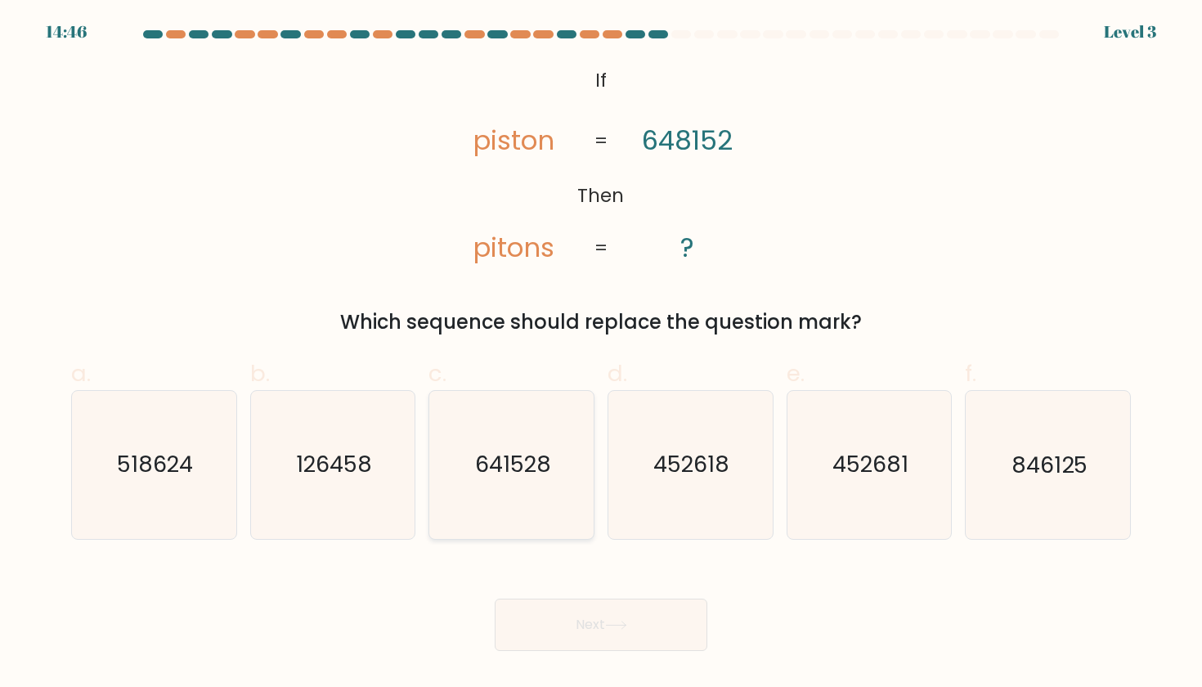
click at [504, 500] on icon "641528" at bounding box center [511, 464] width 147 height 147
click at [601, 354] on input "c. 641528" at bounding box center [601, 348] width 1 height 11
radio input "true"
click at [577, 618] on button "Next" at bounding box center [601, 625] width 213 height 52
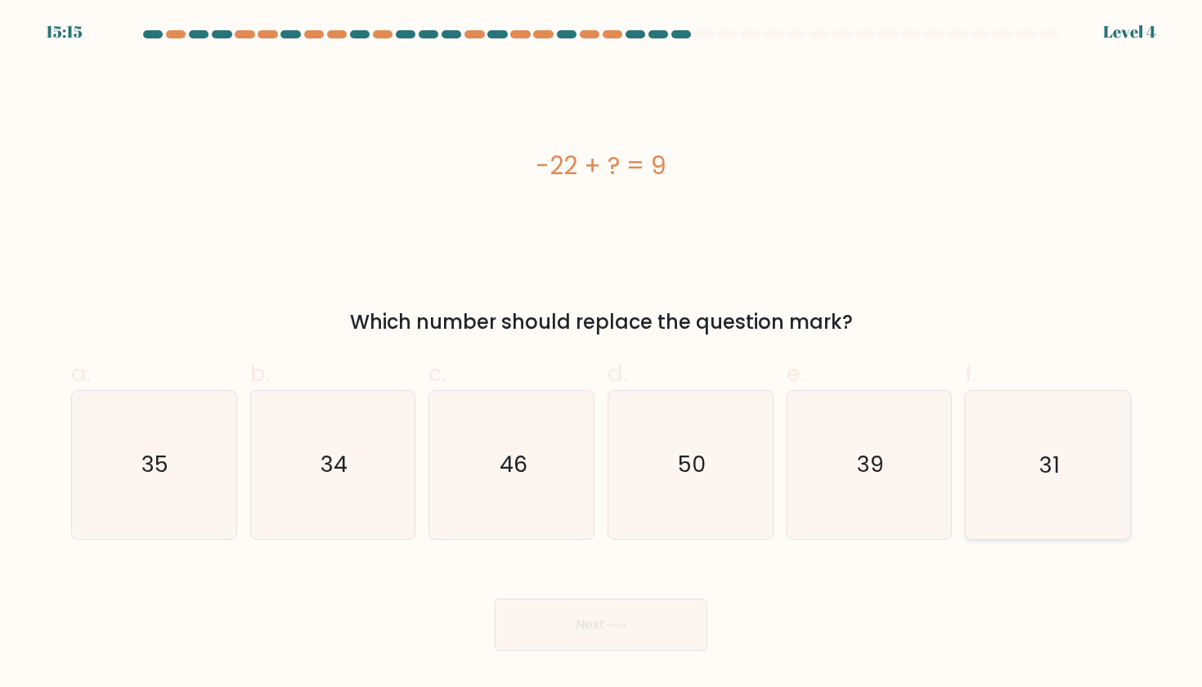
click at [1032, 482] on icon "31" at bounding box center [1047, 464] width 147 height 147
click at [602, 354] on input "f. 31" at bounding box center [601, 348] width 1 height 11
radio input "true"
click at [656, 635] on button "Next" at bounding box center [601, 625] width 213 height 52
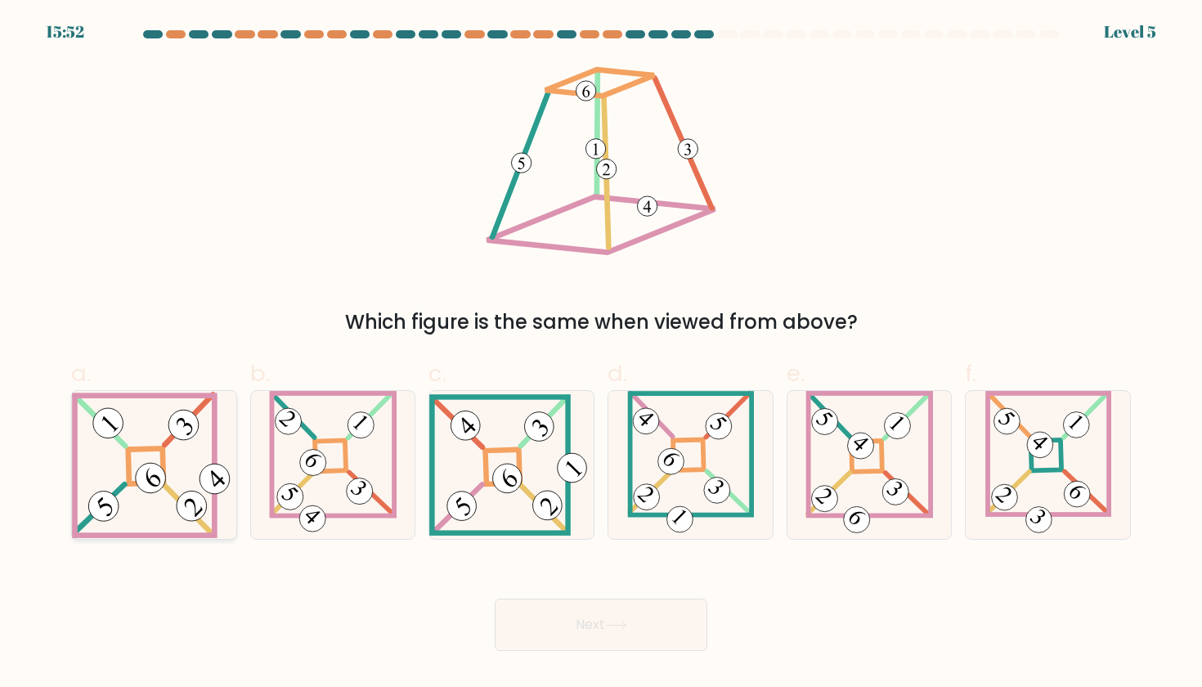
click at [147, 451] on 272 at bounding box center [145, 465] width 35 height 35
click at [601, 354] on input "a." at bounding box center [601, 348] width 1 height 11
radio input "true"
click at [626, 645] on button "Next" at bounding box center [601, 625] width 213 height 52
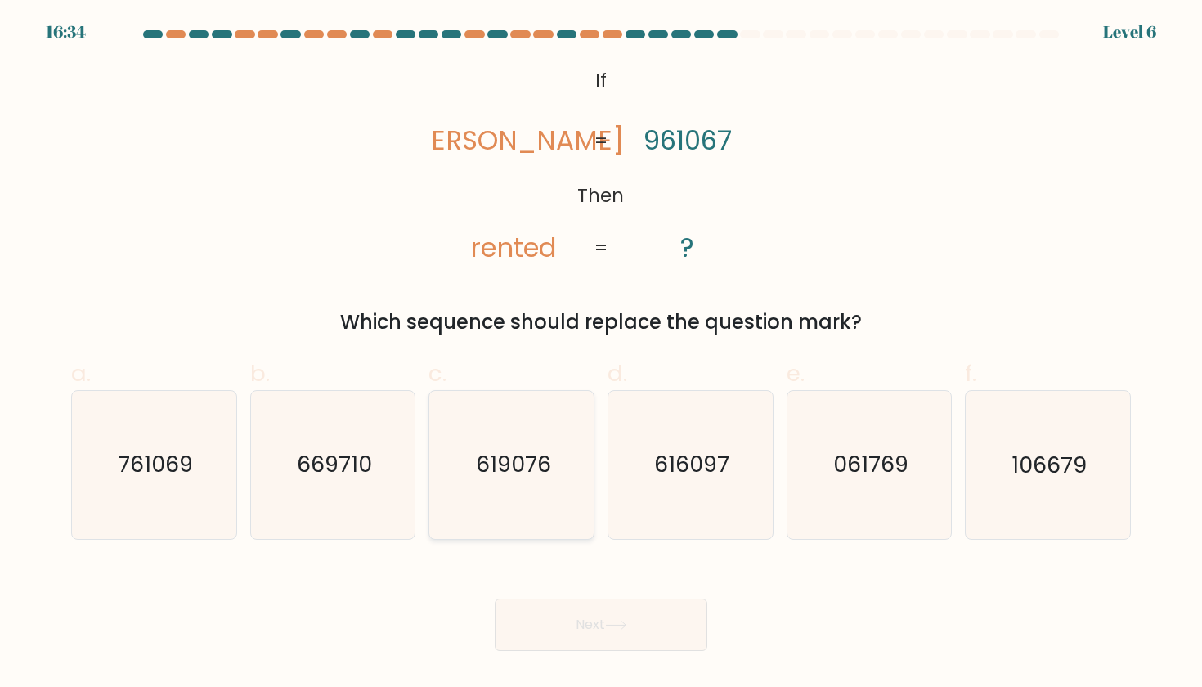
click at [528, 506] on icon "619076" at bounding box center [511, 464] width 147 height 147
click at [601, 354] on input "c. 619076" at bounding box center [601, 348] width 1 height 11
radio input "true"
click at [574, 615] on button "Next" at bounding box center [601, 625] width 213 height 52
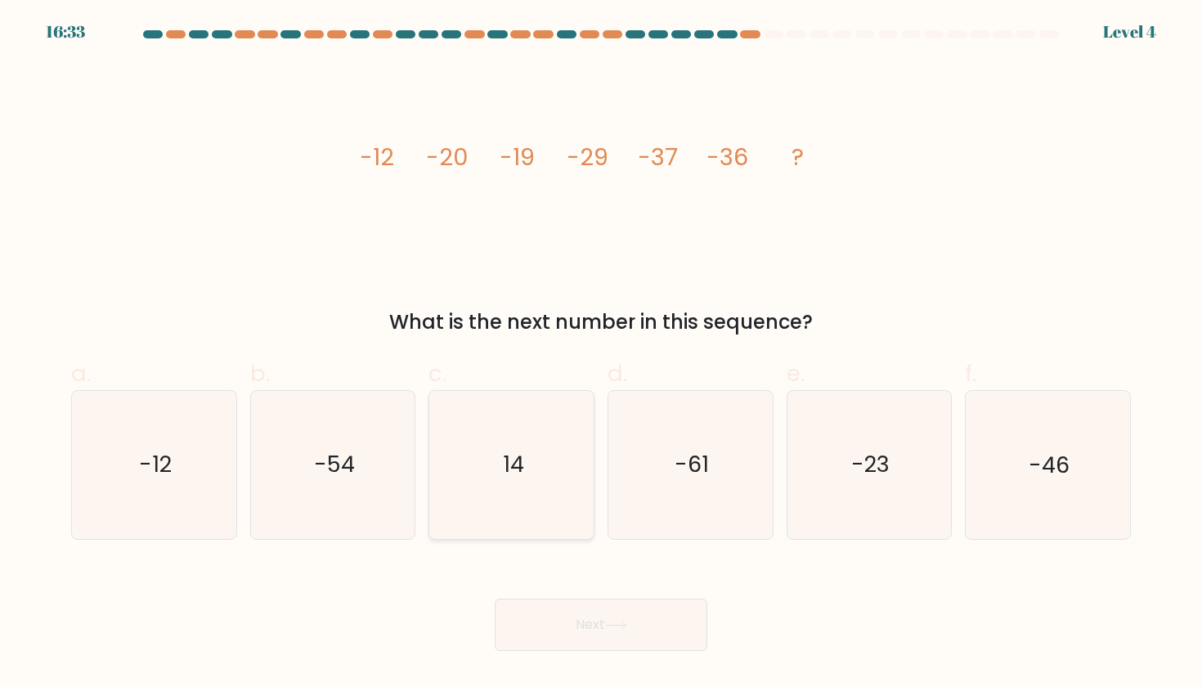
click at [528, 516] on icon "14" at bounding box center [511, 464] width 147 height 147
click at [601, 354] on input "c. 14" at bounding box center [601, 348] width 1 height 11
radio input "true"
click at [551, 610] on button "Next" at bounding box center [601, 625] width 213 height 52
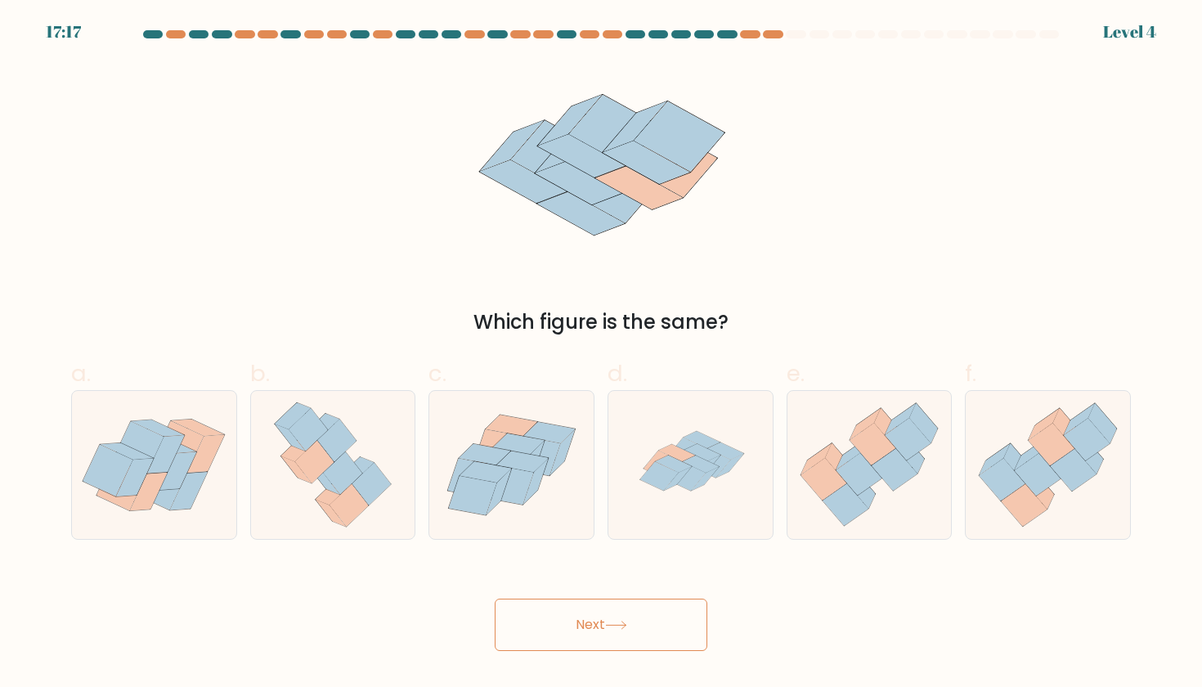
click at [501, 519] on icon at bounding box center [511, 464] width 164 height 141
click at [601, 354] on input "c." at bounding box center [601, 348] width 1 height 11
radio input "true"
click at [523, 591] on div "Next" at bounding box center [600, 605] width 1079 height 92
click at [523, 627] on button "Next" at bounding box center [601, 625] width 213 height 52
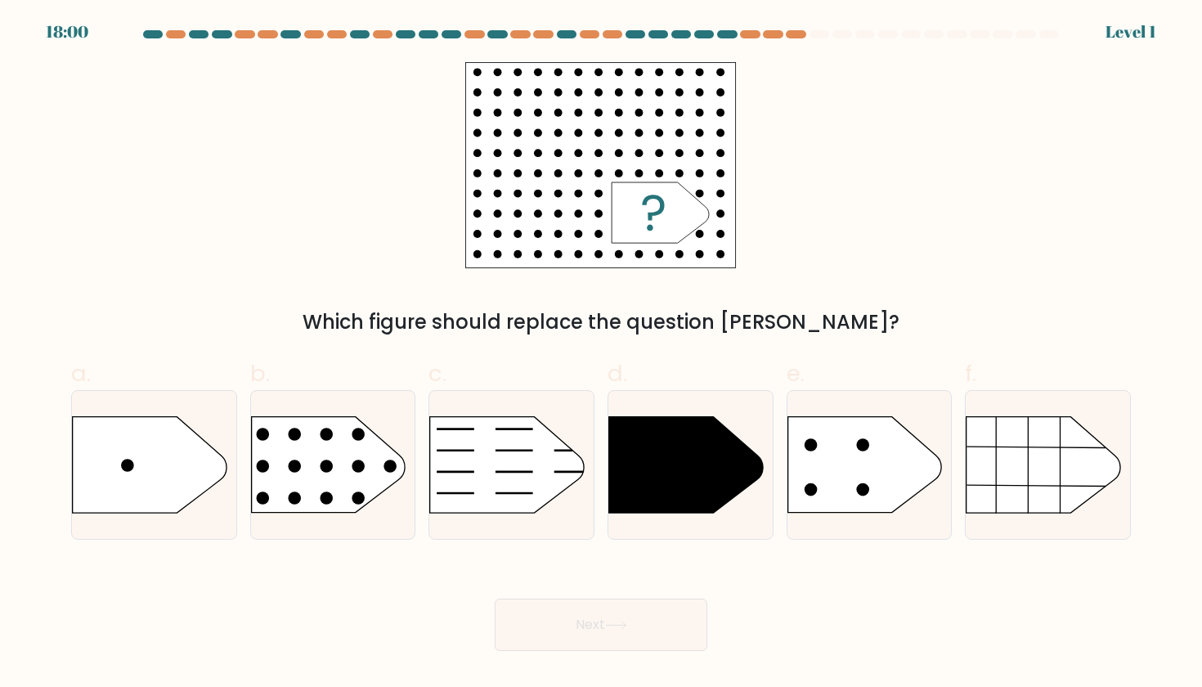
click at [476, 514] on div at bounding box center [511, 464] width 166 height 149
click at [601, 354] on input "c." at bounding box center [601, 348] width 1 height 11
radio input "true"
click at [511, 627] on button "Next" at bounding box center [601, 625] width 213 height 52
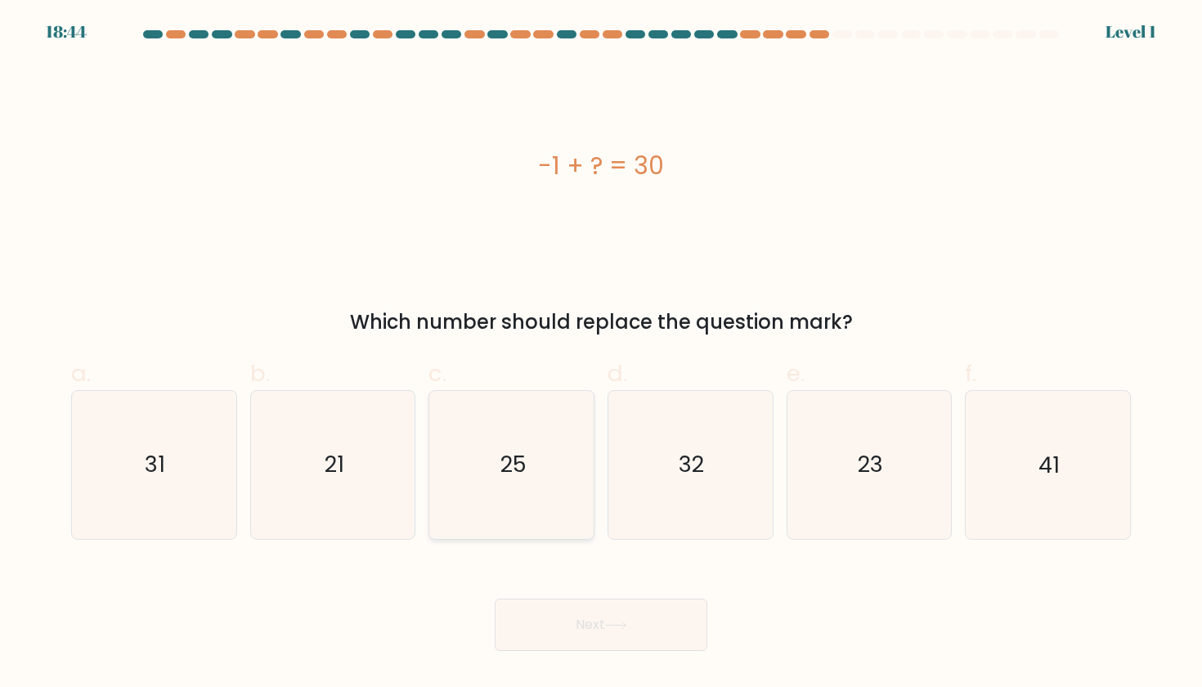
click at [472, 533] on icon "25" at bounding box center [511, 464] width 147 height 147
click at [601, 354] on input "c. 25" at bounding box center [601, 348] width 1 height 11
radio input "true"
click at [493, 613] on div "Next" at bounding box center [600, 605] width 1079 height 92
drag, startPoint x: 493, startPoint y: 613, endPoint x: 402, endPoint y: 558, distance: 106.0
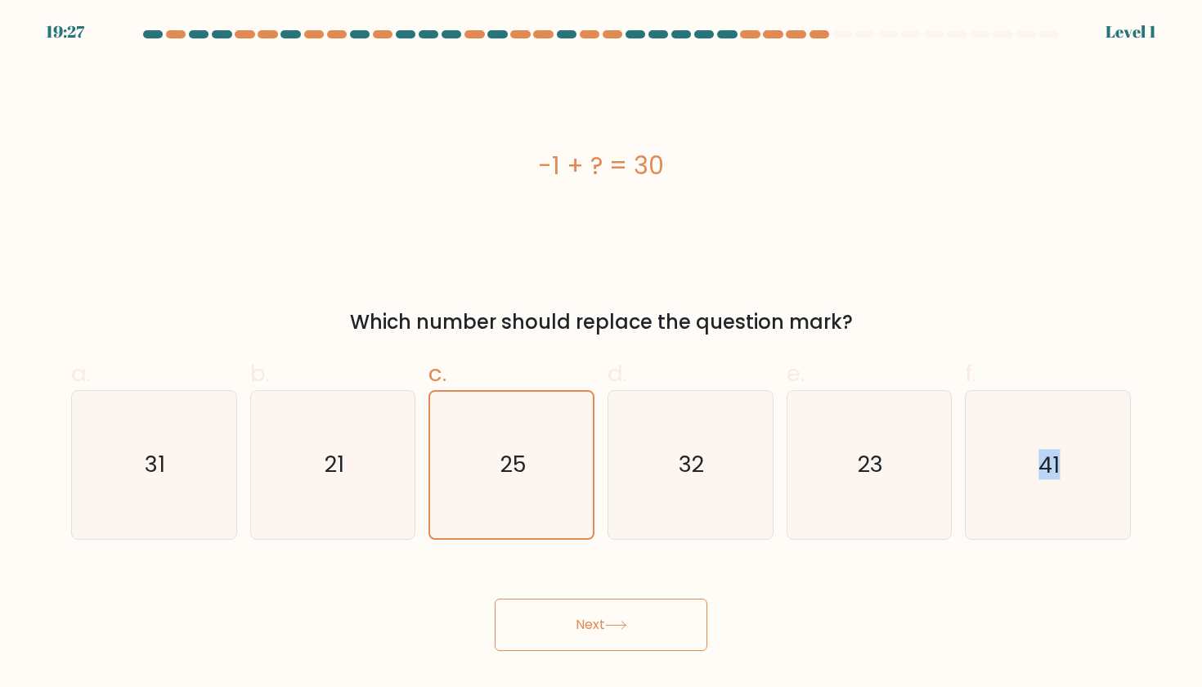
click at [402, 558] on form "a." at bounding box center [601, 340] width 1202 height 621
click at [94, 511] on icon "31" at bounding box center [153, 464] width 147 height 147
click at [601, 354] on input "a. 31" at bounding box center [601, 348] width 1 height 11
radio input "true"
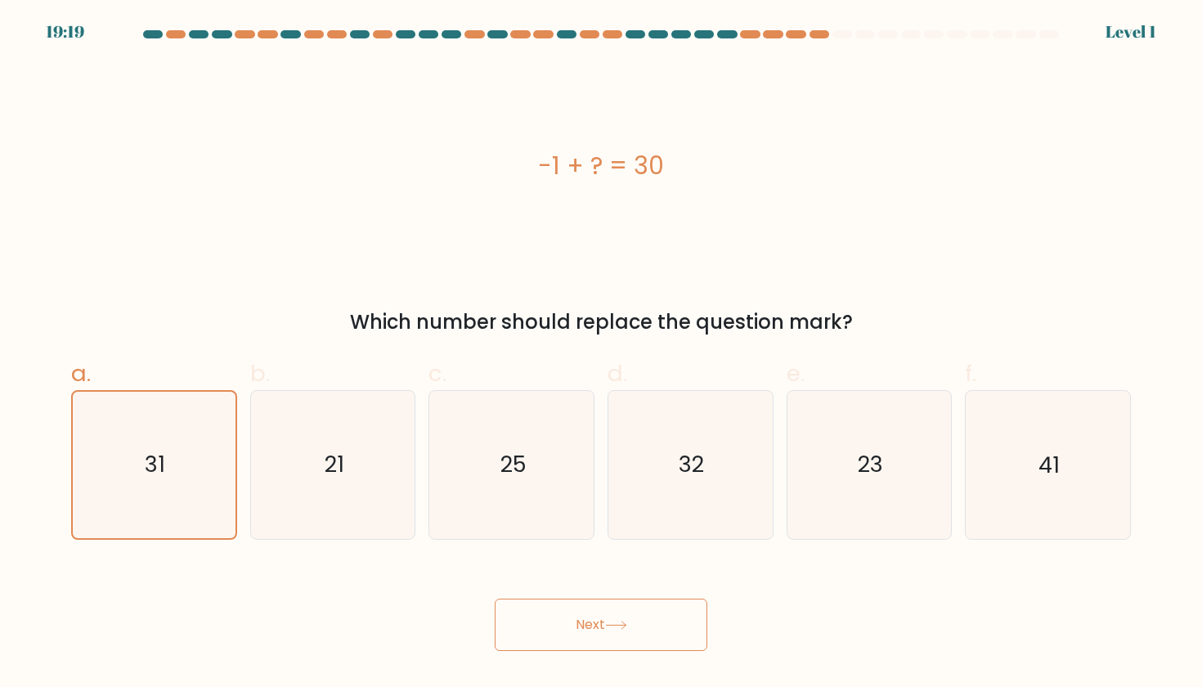
click at [583, 618] on button "Next" at bounding box center [601, 625] width 213 height 52
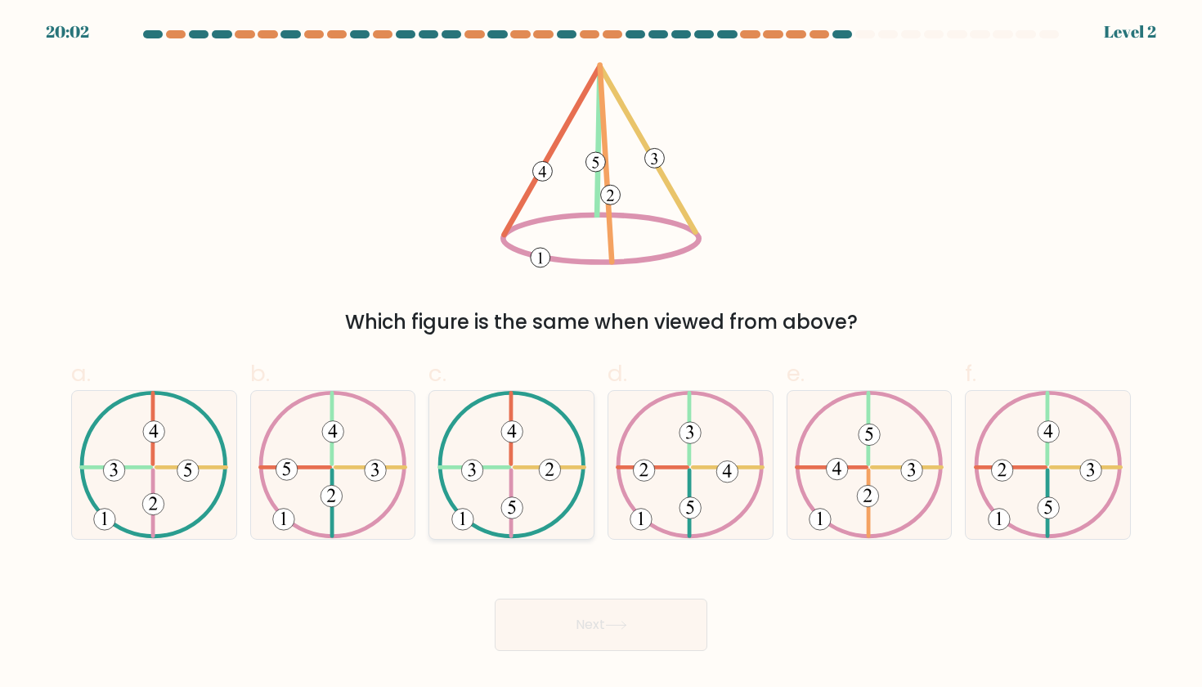
click at [543, 511] on icon at bounding box center [511, 464] width 149 height 147
click at [601, 354] on input "c." at bounding box center [601, 348] width 1 height 11
radio input "true"
